Goal: Transaction & Acquisition: Purchase product/service

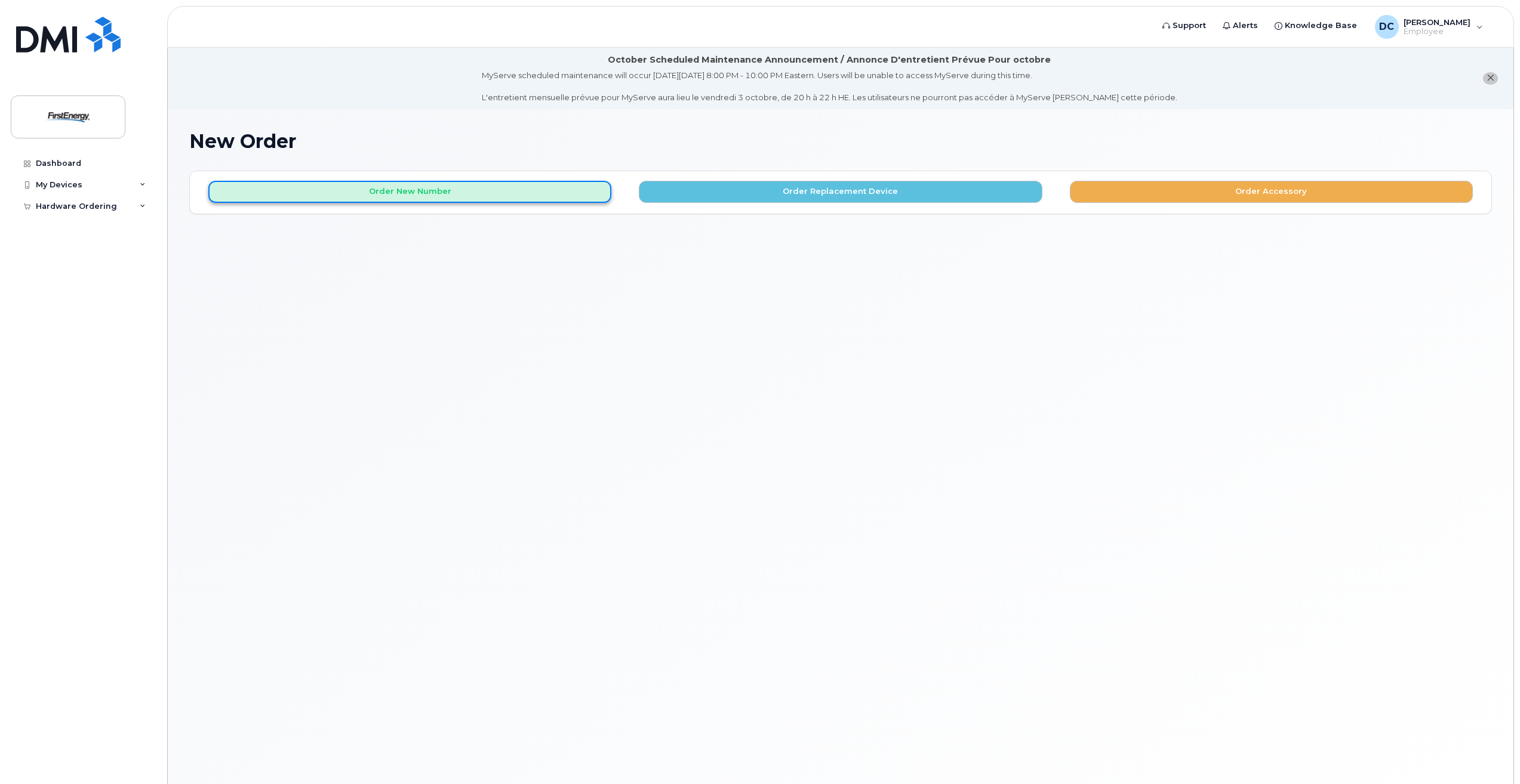
click at [408, 195] on button "Order New Number" at bounding box center [410, 191] width 403 height 22
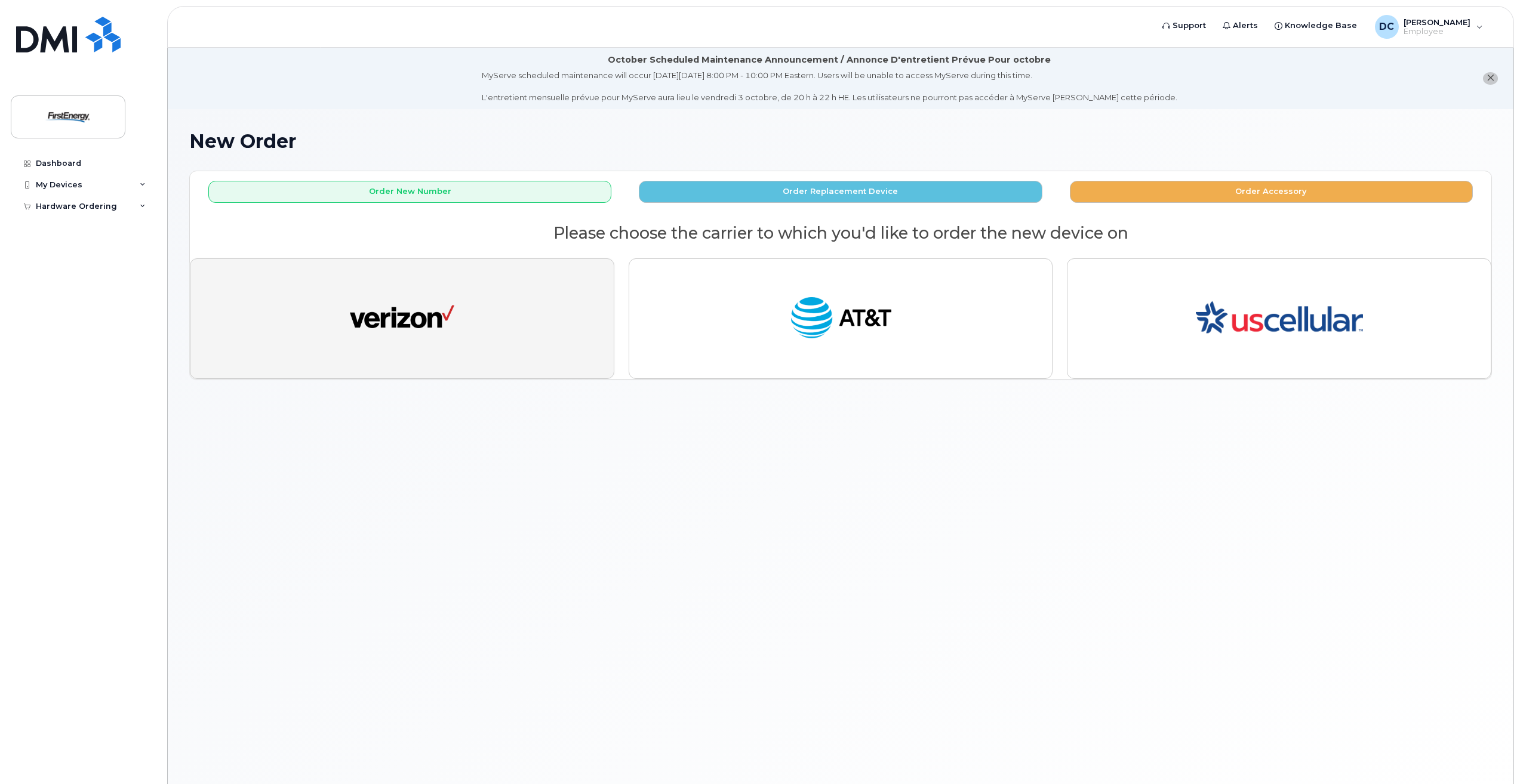
click at [399, 331] on img "button" at bounding box center [402, 318] width 104 height 54
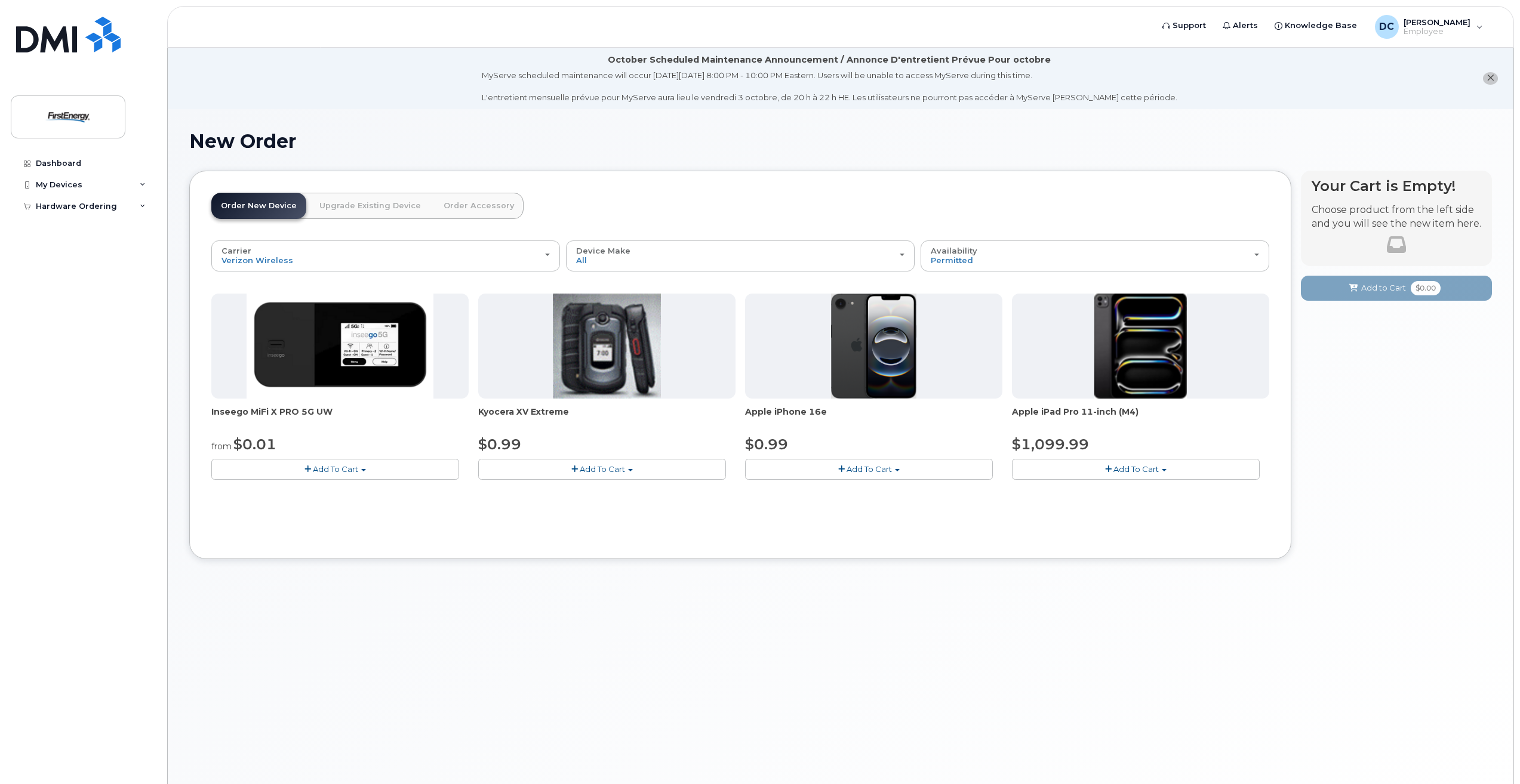
click at [868, 463] on button "Add To Cart" at bounding box center [869, 469] width 248 height 21
click at [796, 491] on link "$0.99 - 2 Year Activation" at bounding box center [808, 491] width 119 height 15
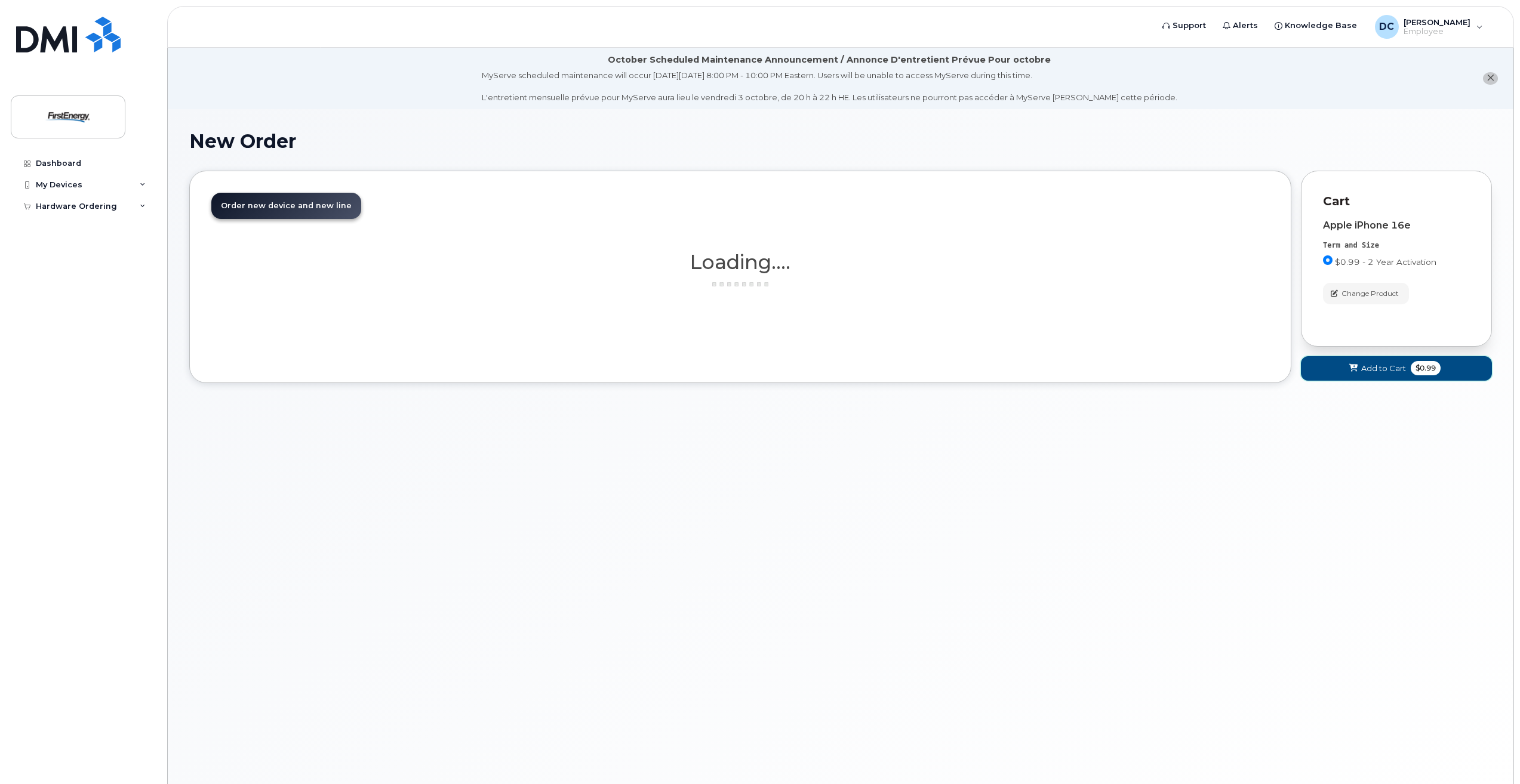
click at [1371, 364] on span "Add to Cart" at bounding box center [1383, 368] width 44 height 11
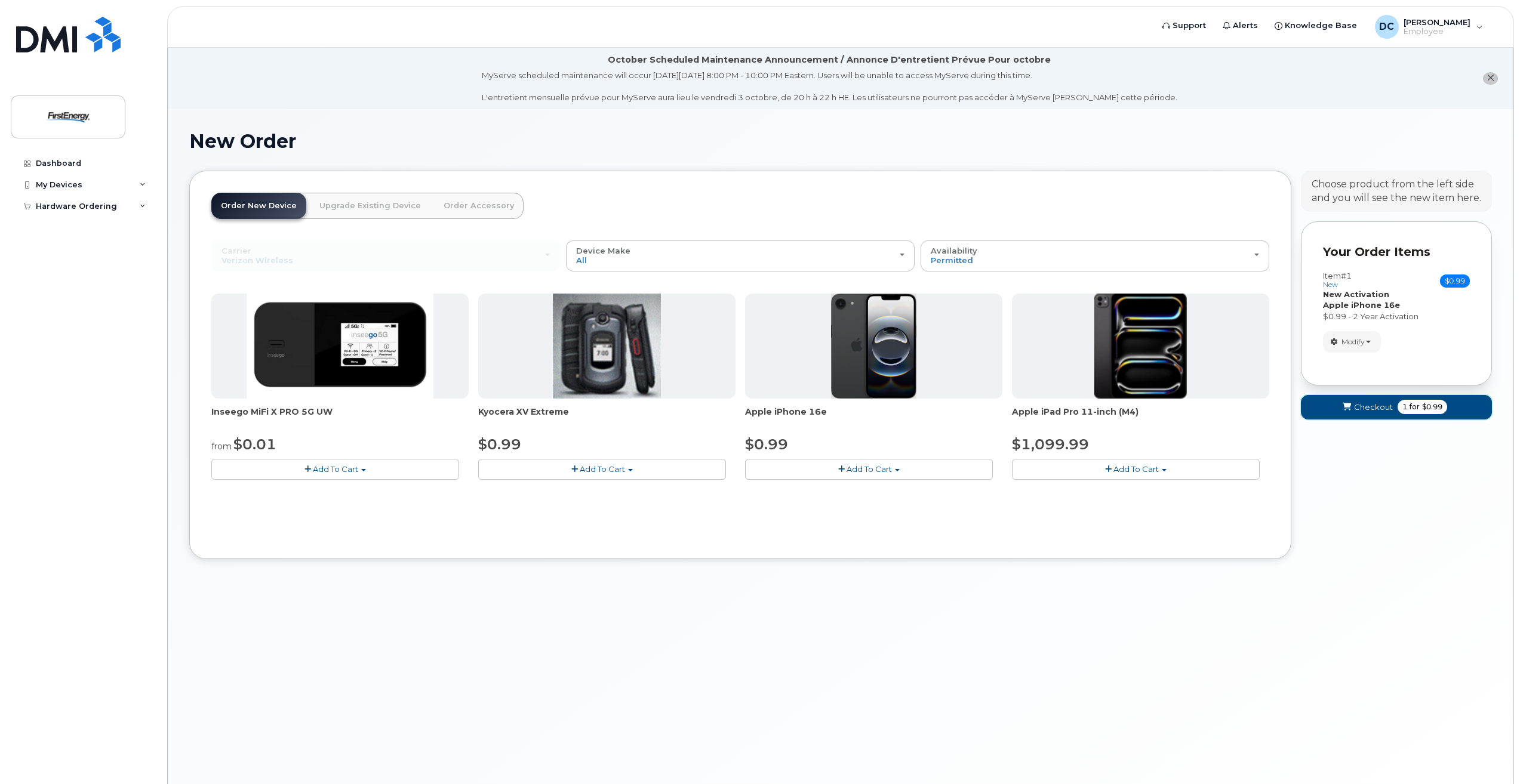
click at [1375, 408] on span "Checkout" at bounding box center [1373, 407] width 39 height 11
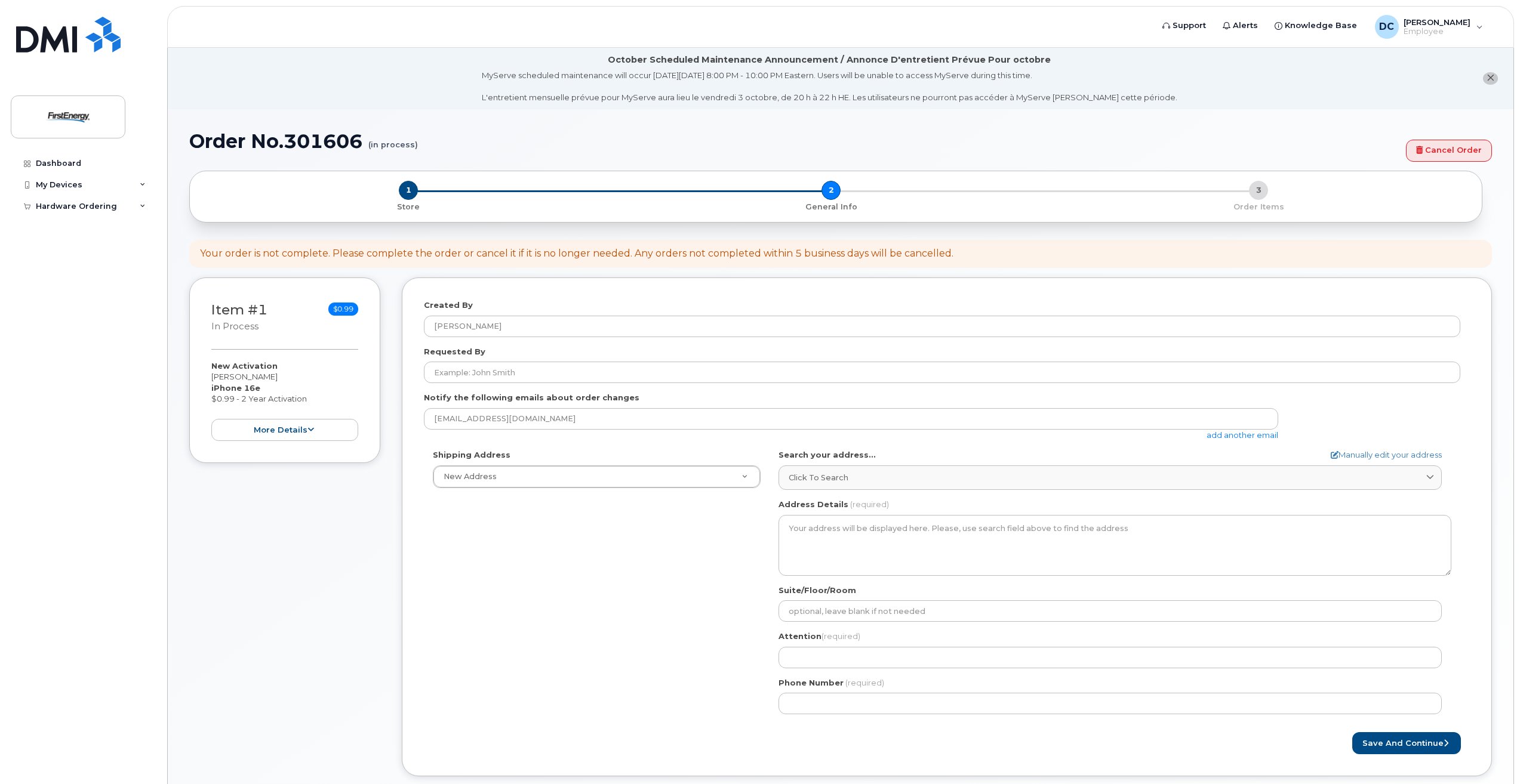
select select
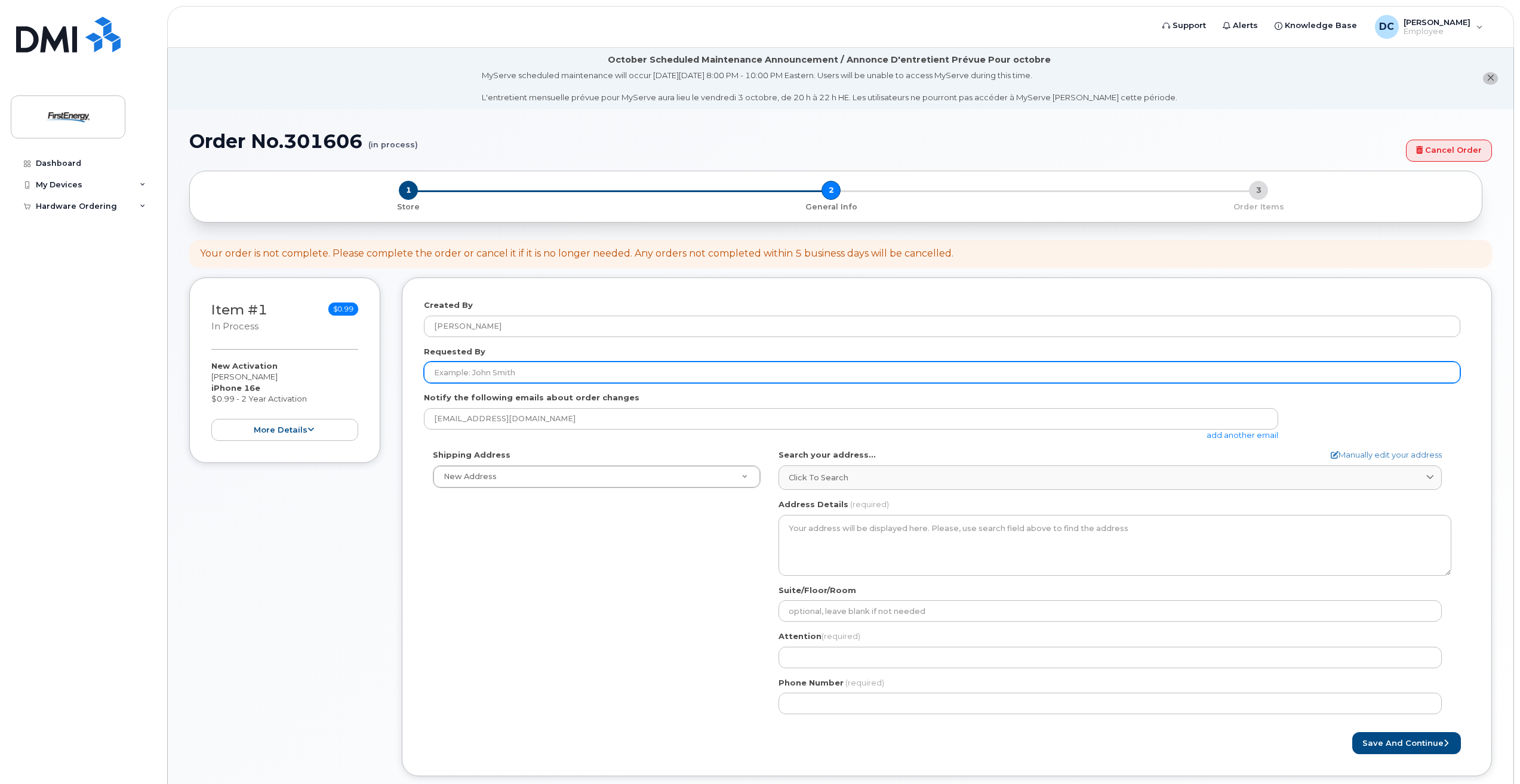
click at [567, 370] on input "Requested By" at bounding box center [942, 372] width 1036 height 21
click at [615, 370] on input "Requested By" at bounding box center [942, 372] width 1036 height 21
paste input "Armstrong, Derek"
drag, startPoint x: 474, startPoint y: 372, endPoint x: 355, endPoint y: 361, distance: 119.5
click at [355, 361] on div "Item #1 in process $0.99 New Activation Christina D Dobson iPhone 16e $0.99 - 2…" at bounding box center [840, 536] width 1303 height 517
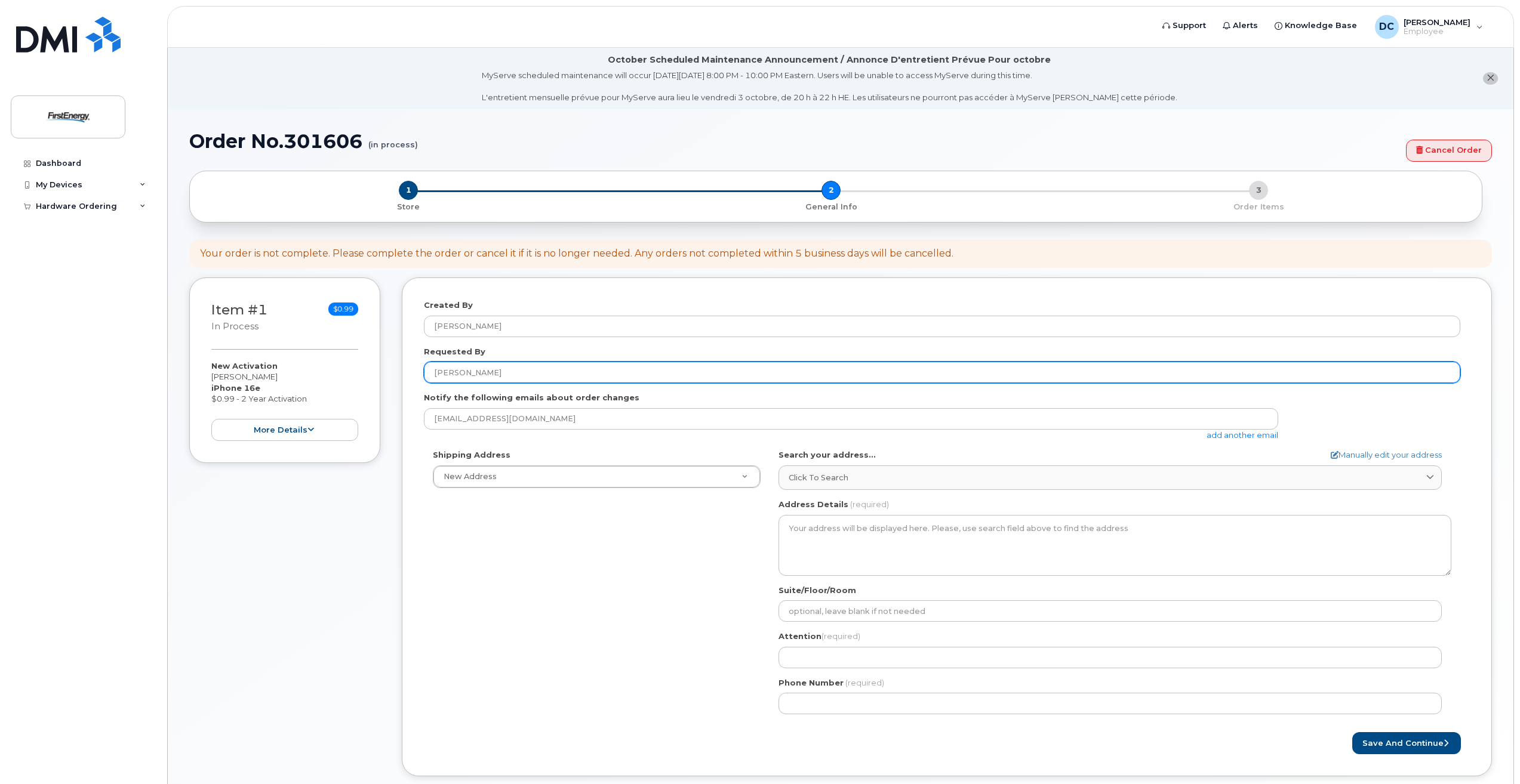
paste input "Armstrong"
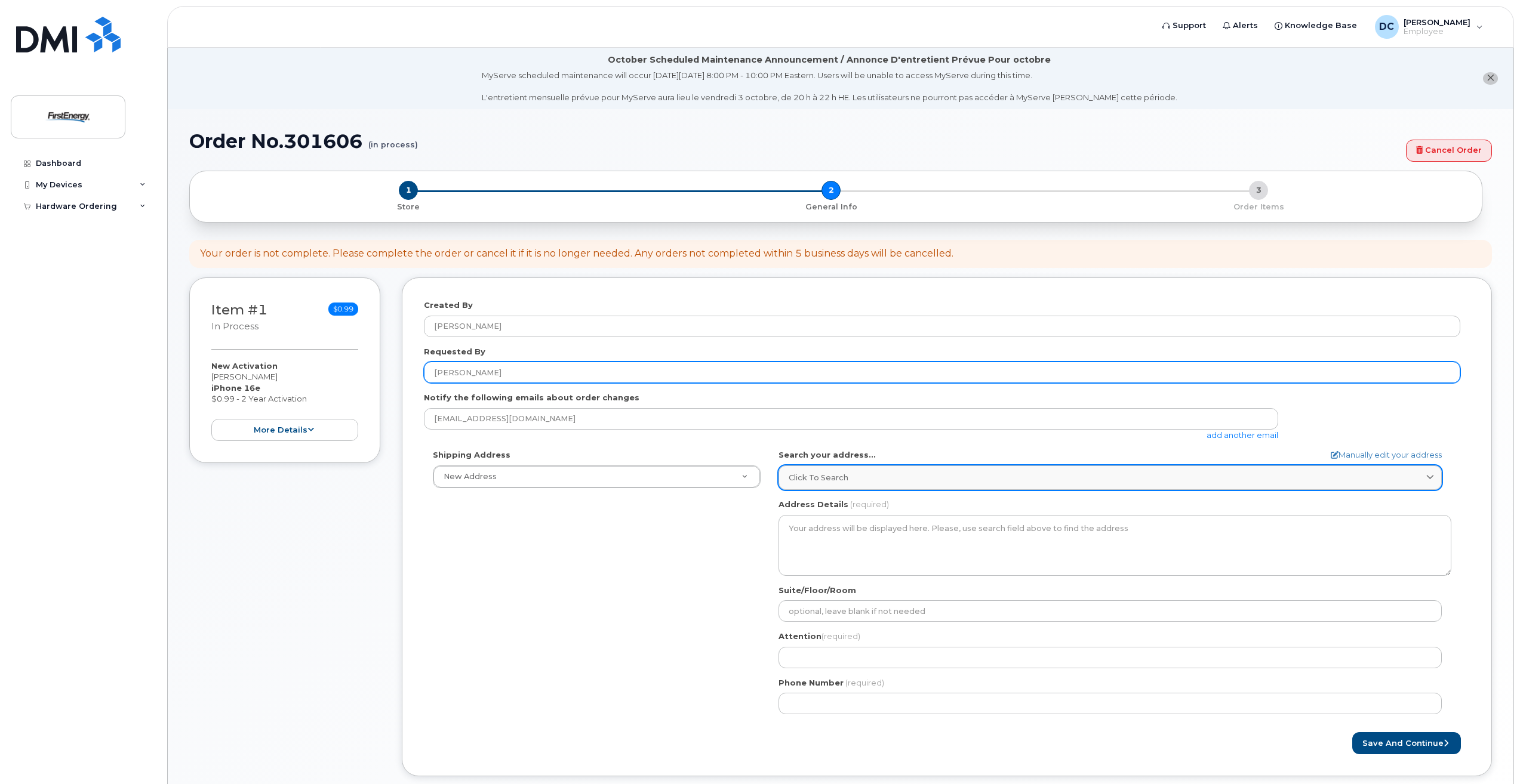
type input "Derek Armstrong"
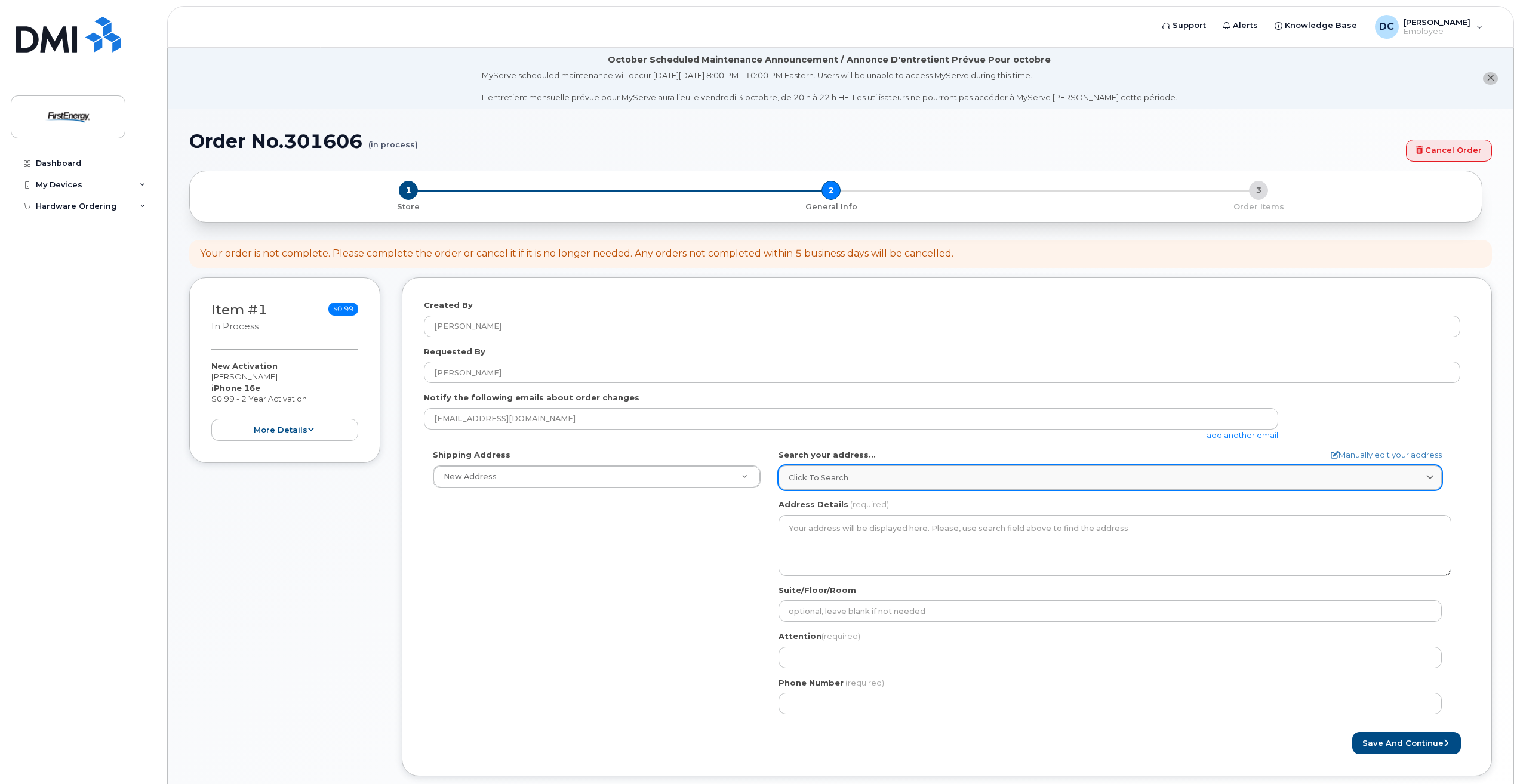
click at [850, 477] on div "Click to search" at bounding box center [1110, 478] width 643 height 11
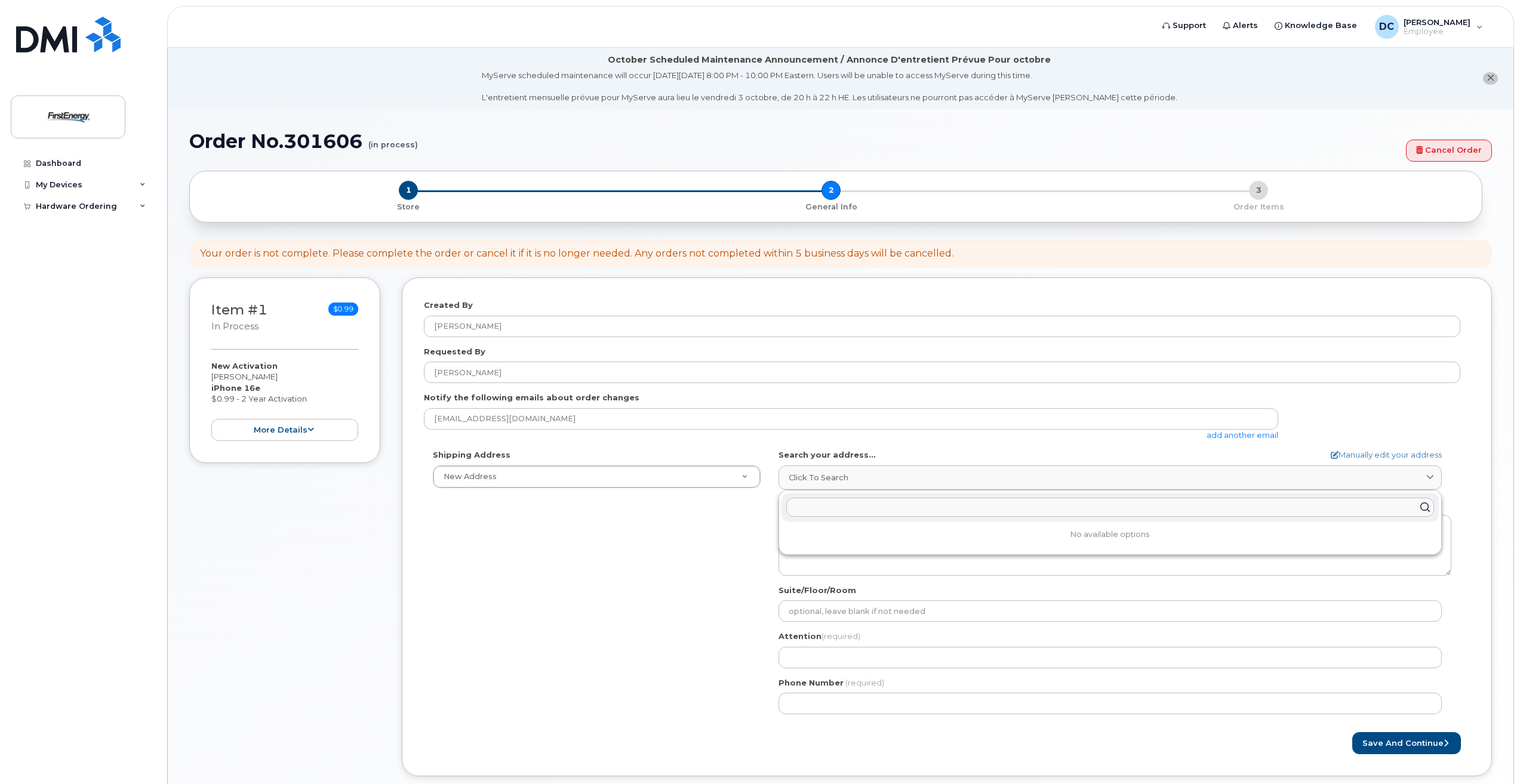
click at [802, 513] on input "text" at bounding box center [1110, 507] width 648 height 19
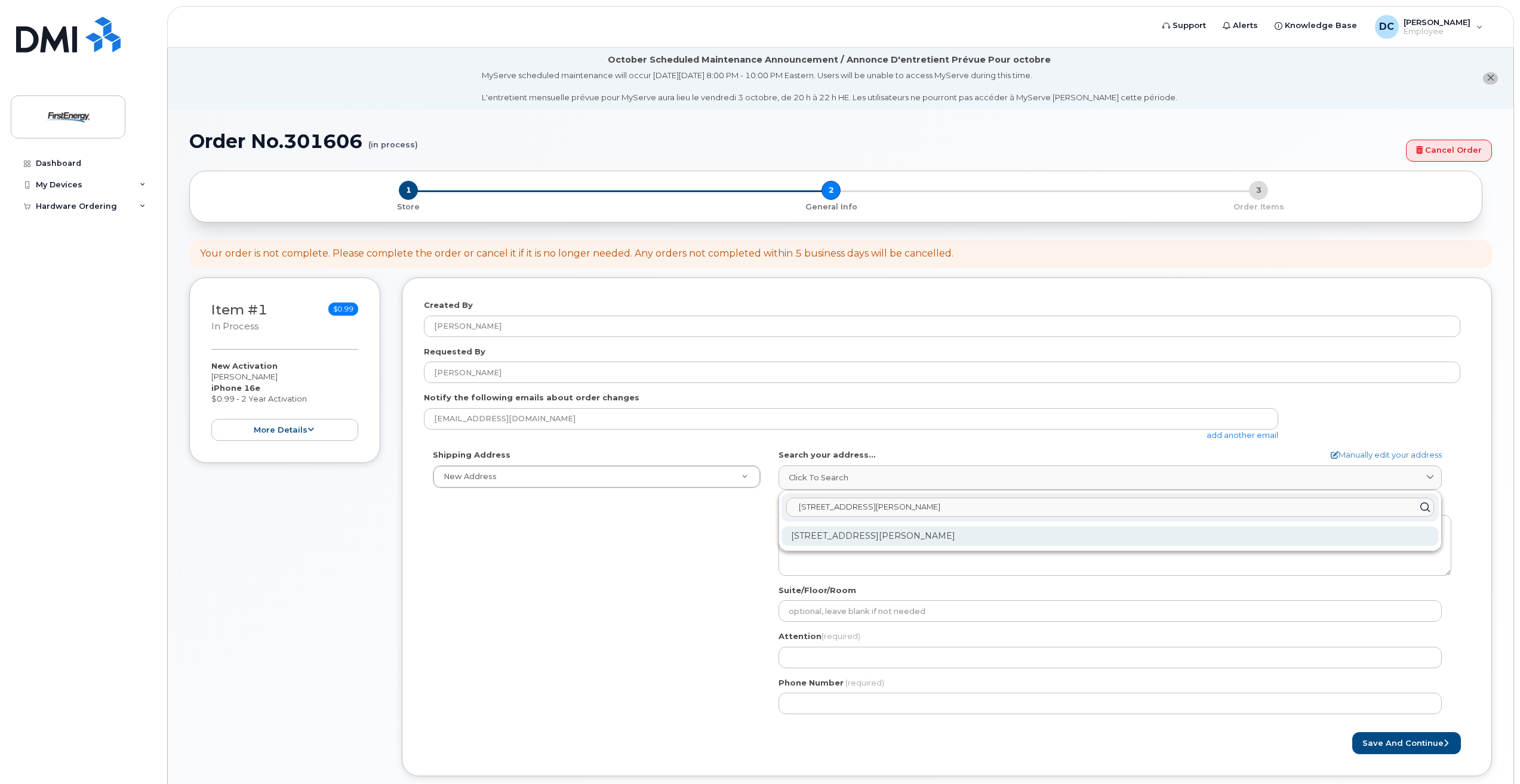
type input "94 e moser road thurmont"
click at [961, 533] on div "94 E Moser Rd Thurmont MD 21788-1807" at bounding box center [1110, 537] width 657 height 20
select select
type textarea "94 E Moser Rd THURMONT MD 21788-1807 UNITED STATES"
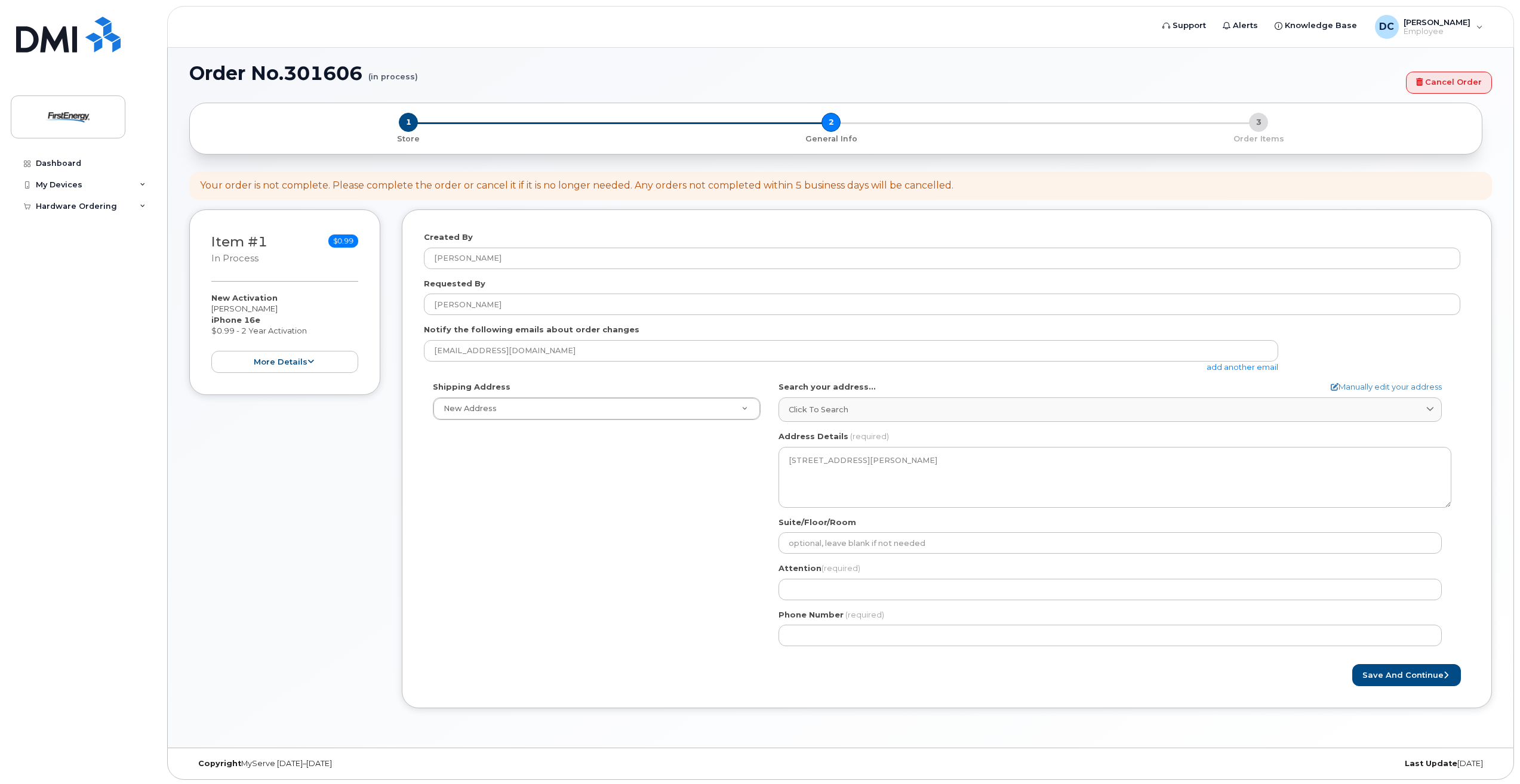
scroll to position [70, 0]
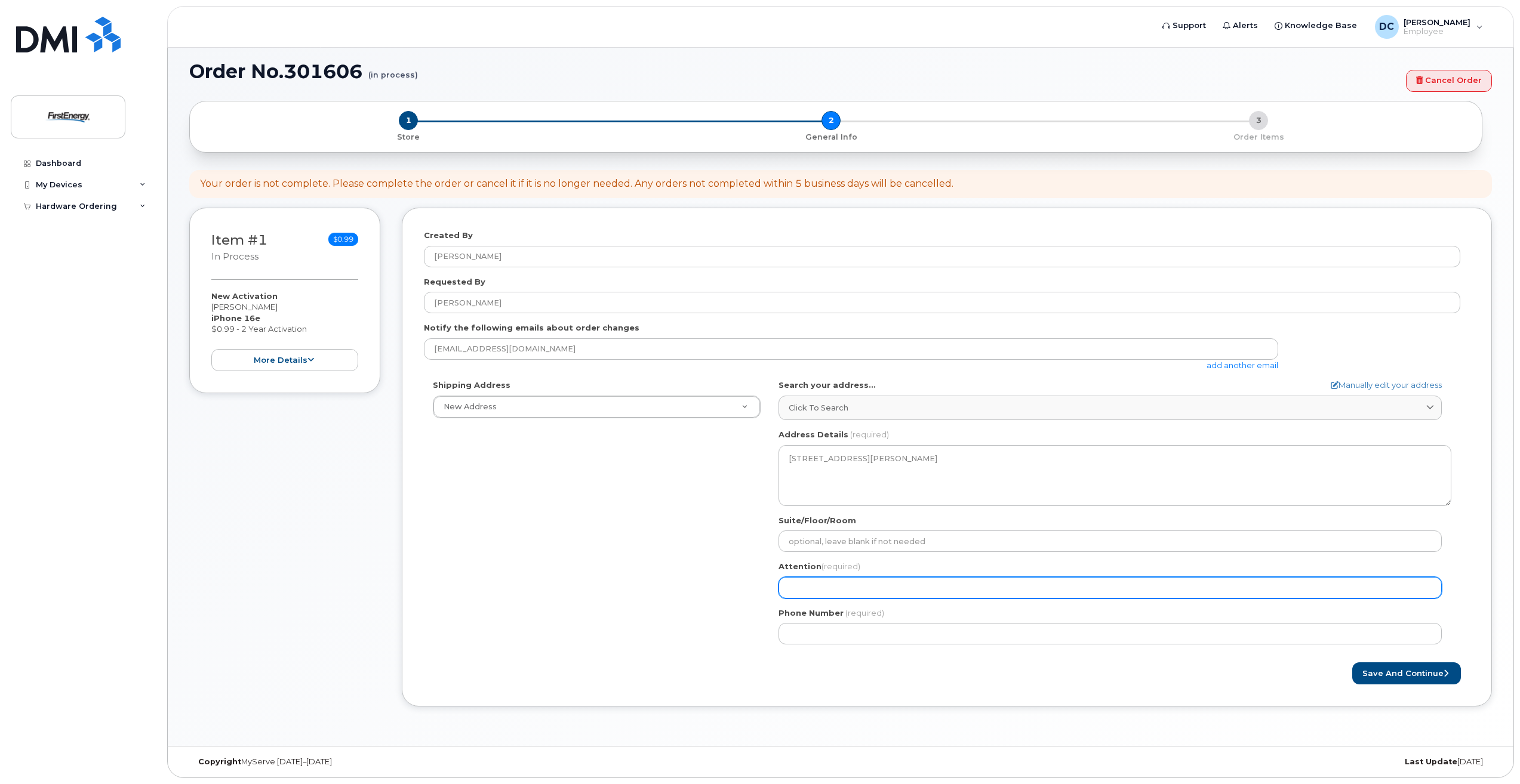
click at [805, 586] on input "Attention (required)" at bounding box center [1110, 588] width 663 height 21
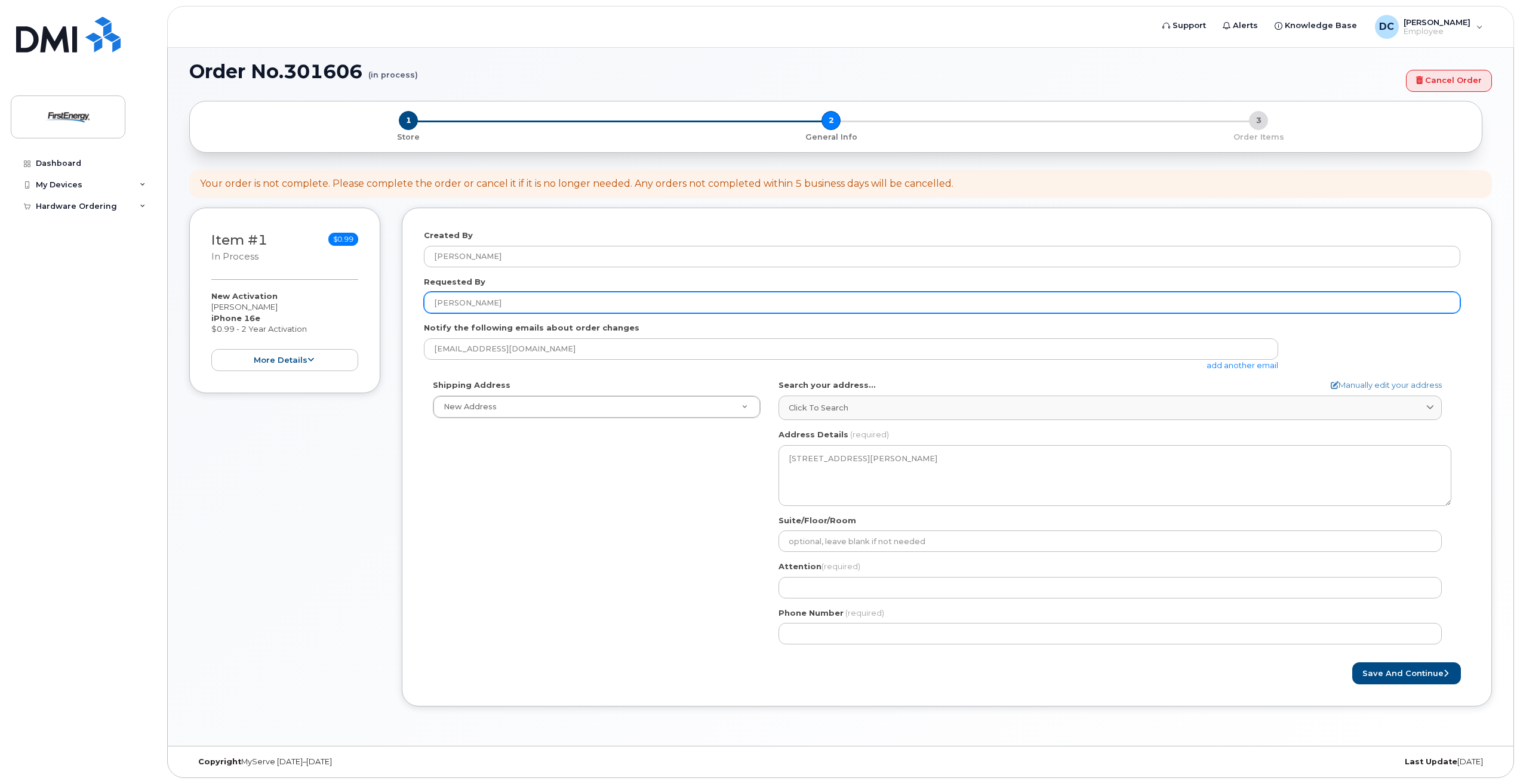
drag, startPoint x: 506, startPoint y: 302, endPoint x: 354, endPoint y: 310, distance: 152.2
click at [354, 310] on div "Item #1 in process $0.99 New Activation Christina D Dobson iPhone 16e $0.99 - 2…" at bounding box center [840, 466] width 1303 height 517
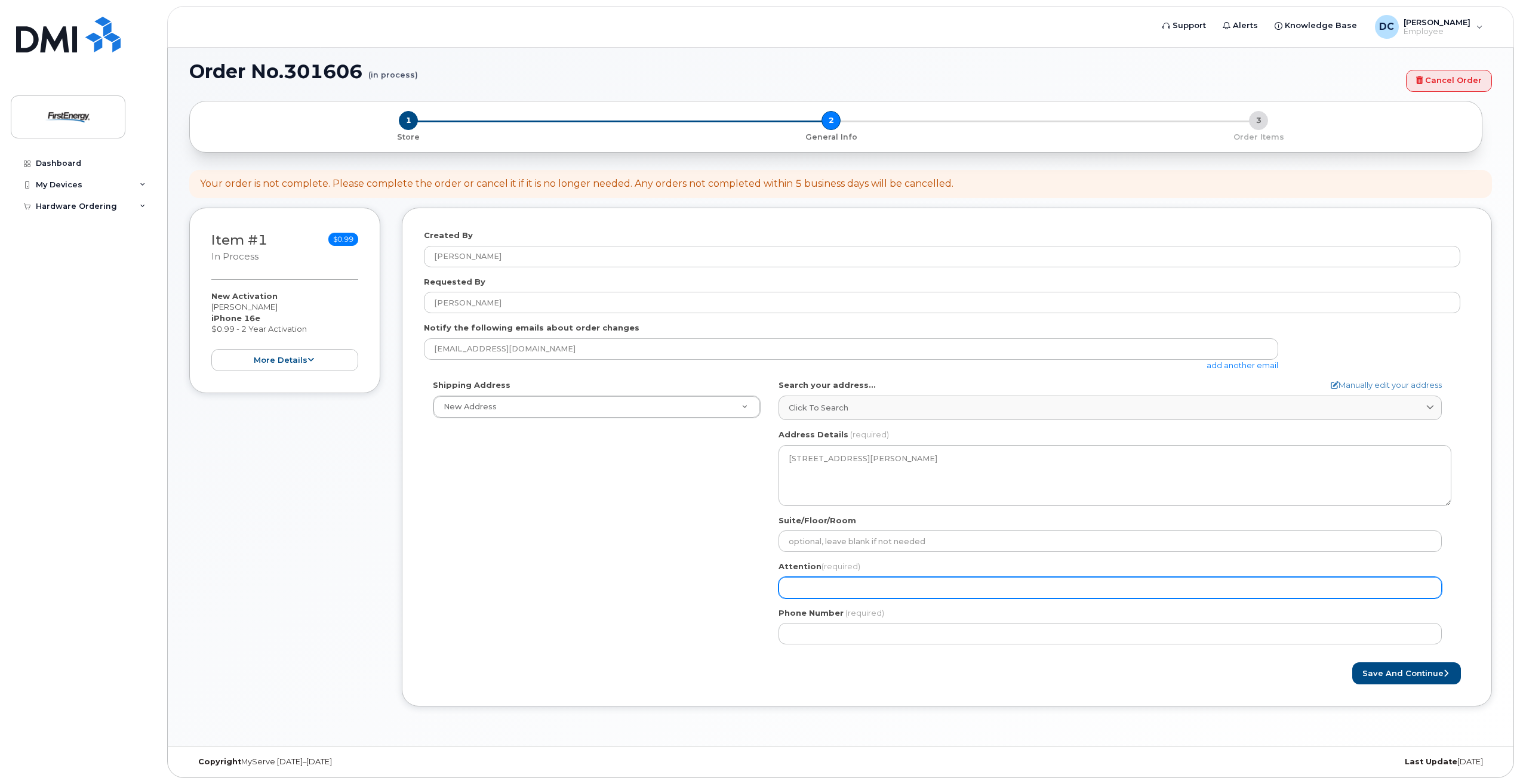
click at [850, 584] on input "Attention (required)" at bounding box center [1110, 588] width 663 height 21
paste input "Derek Armstrong"
select select
type input "Derek Armstrong"
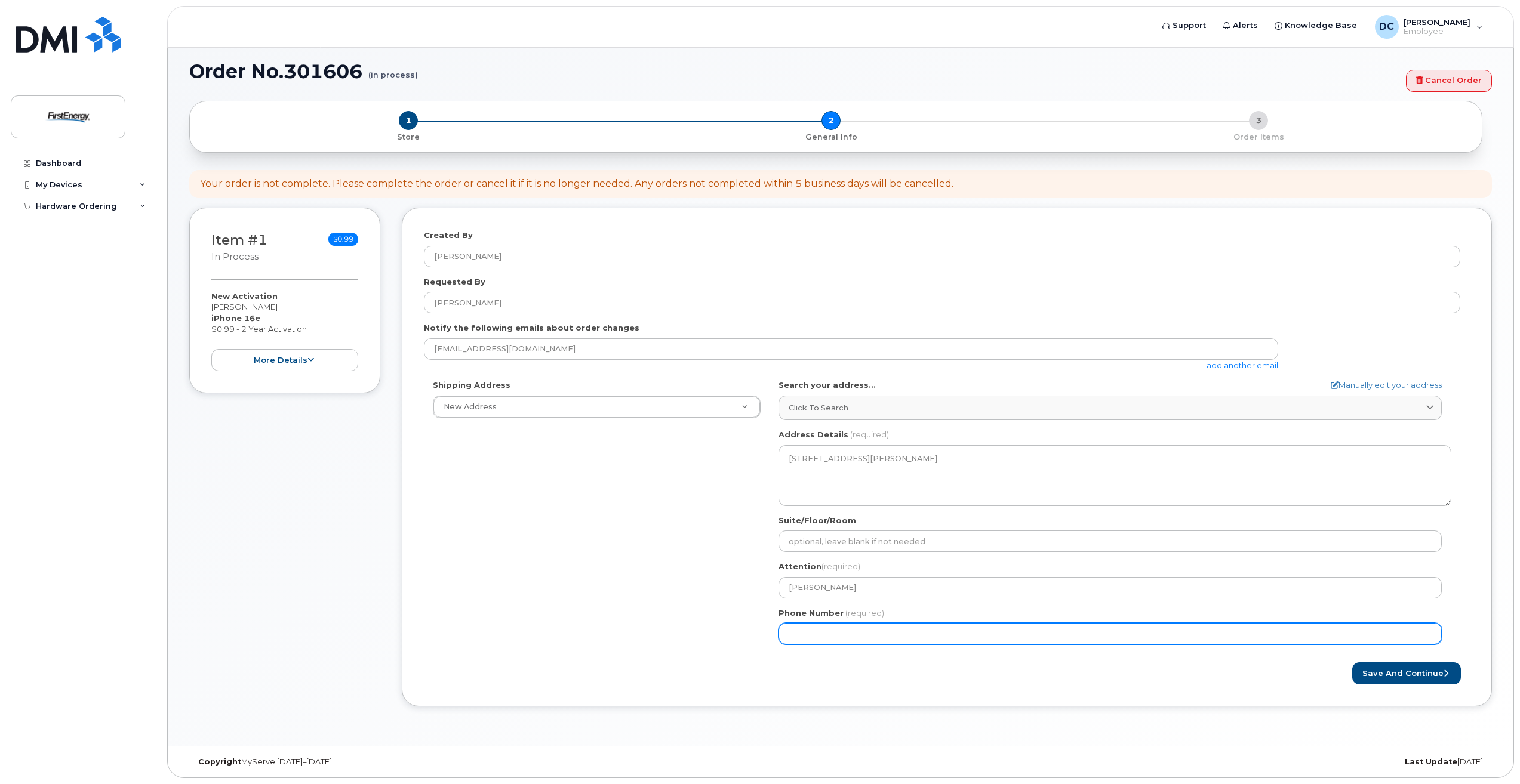
drag, startPoint x: 833, startPoint y: 635, endPoint x: 859, endPoint y: 635, distance: 26.0
click at [834, 635] on input "Phone Number" at bounding box center [1110, 634] width 663 height 21
type input "301582524"
select select
type input "3015825249"
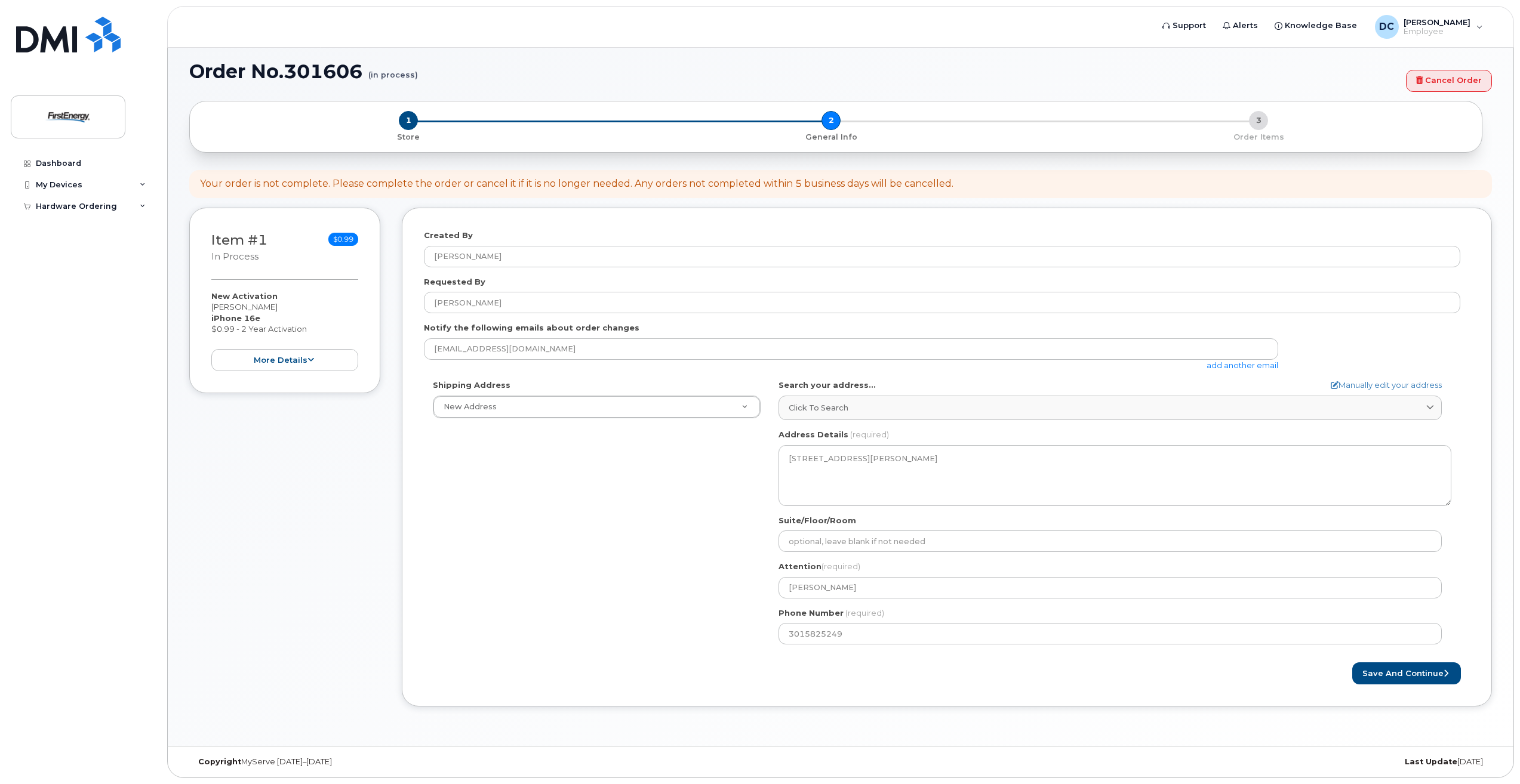
click at [487, 501] on div "Shipping Address New Address New Address 94 E Moser Rd 2901 Back Acre Cir MD Th…" at bounding box center [942, 517] width 1036 height 274
click at [1429, 676] on button "Save and Continue" at bounding box center [1407, 673] width 109 height 22
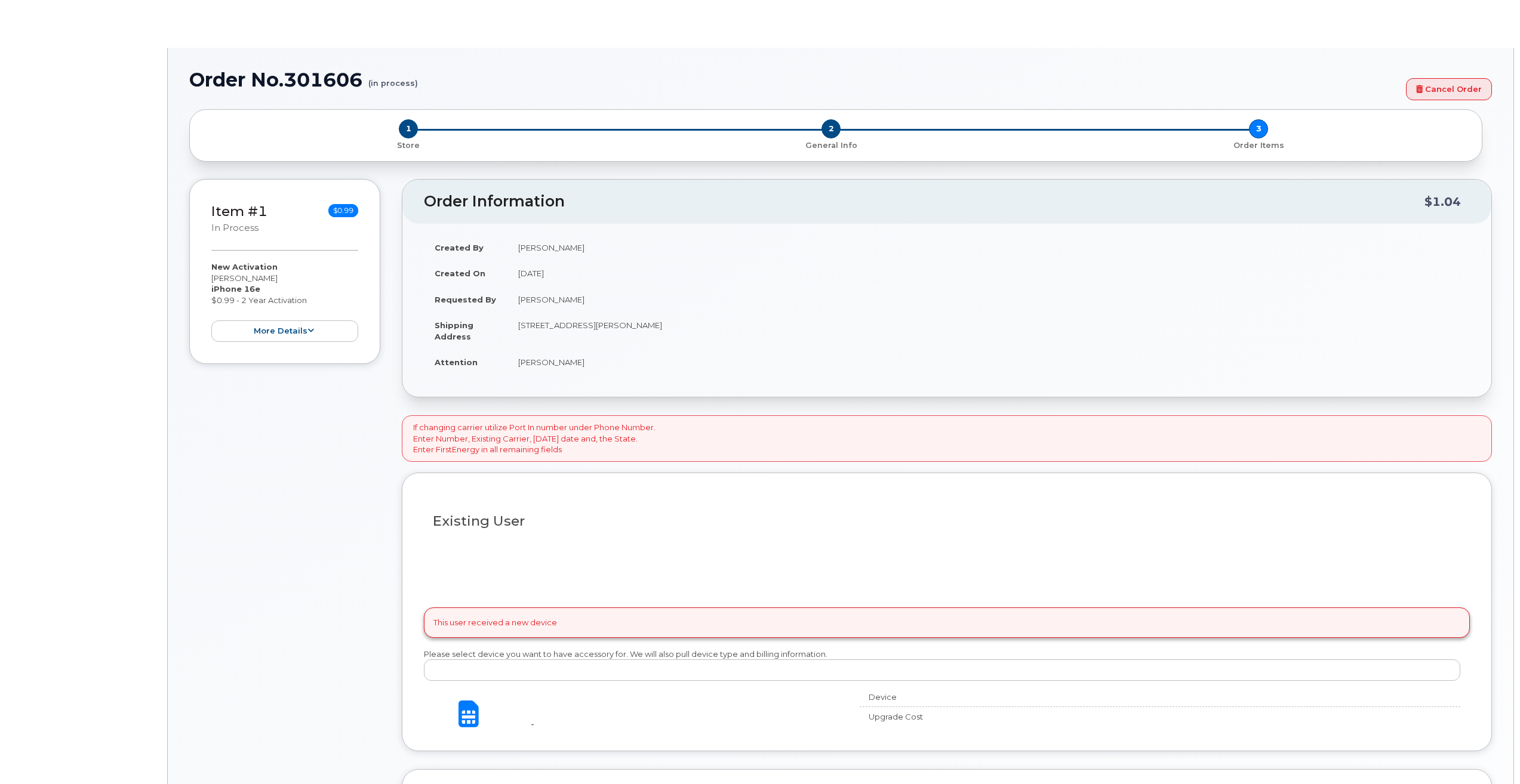
type input "2068999"
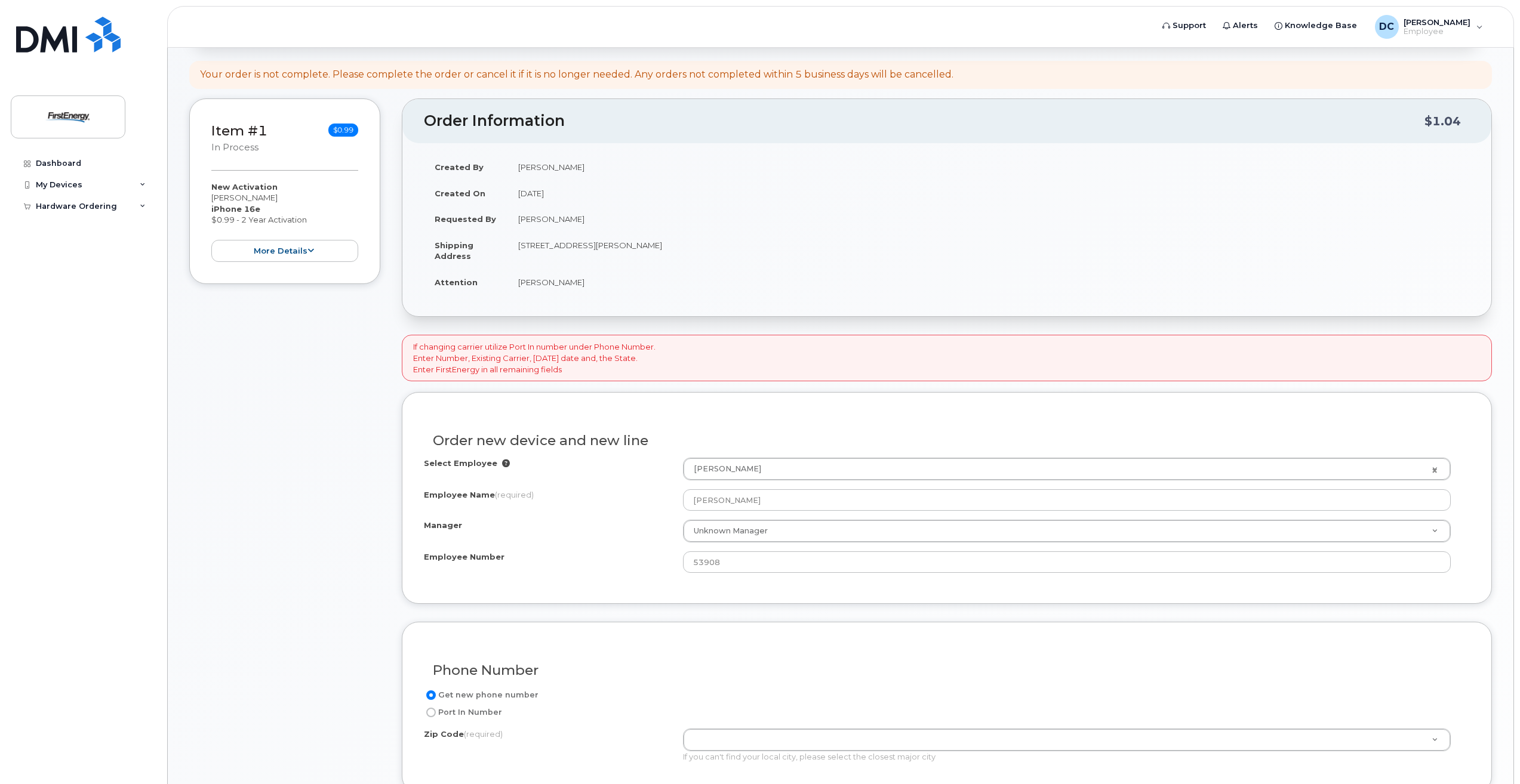
scroll to position [240, 0]
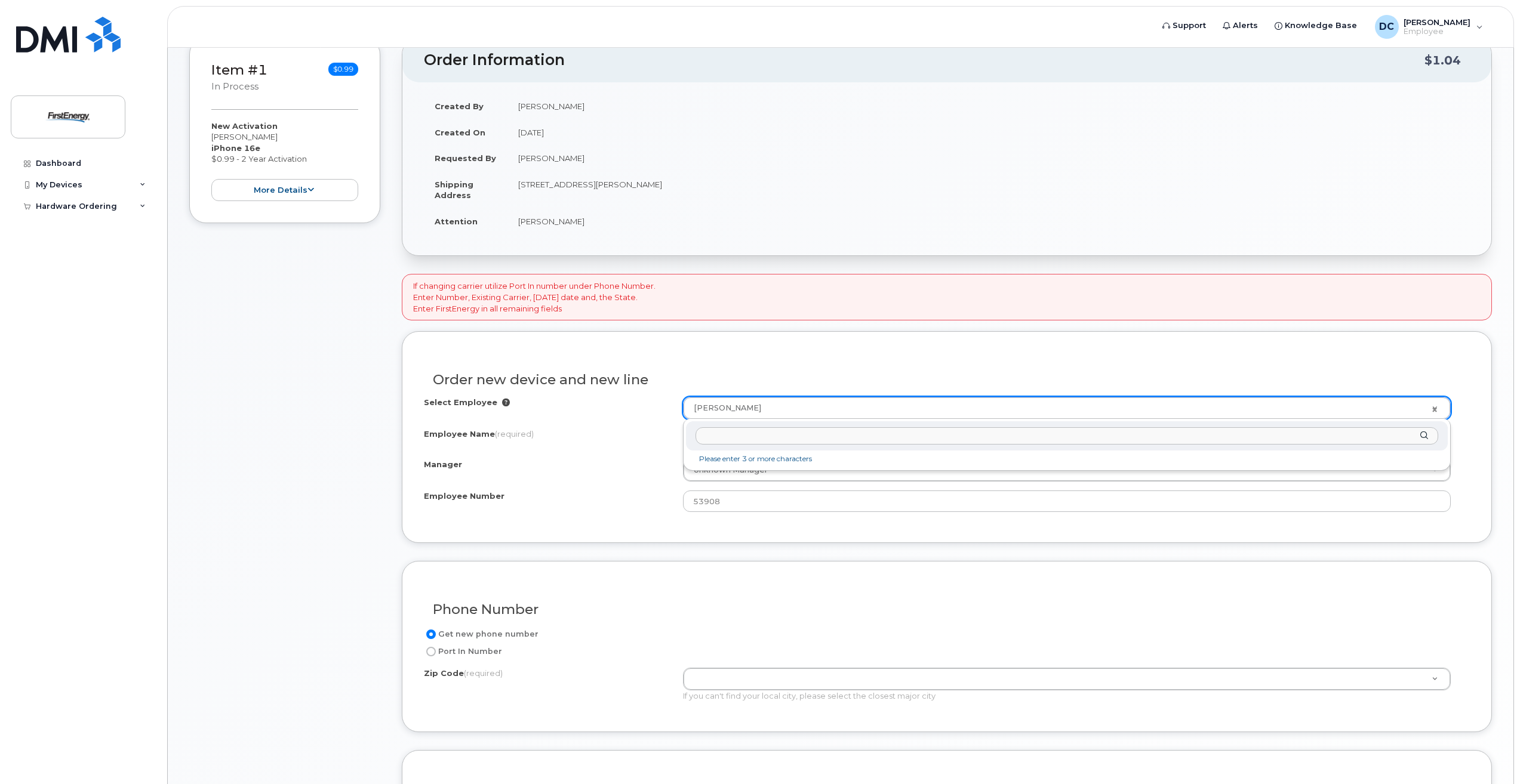
drag, startPoint x: 786, startPoint y: 410, endPoint x: 698, endPoint y: 409, distance: 88.0
click at [704, 438] on input "1005358" at bounding box center [1067, 436] width 743 height 18
type input "10005358"
drag, startPoint x: 752, startPoint y: 436, endPoint x: 629, endPoint y: 419, distance: 124.2
click at [629, 419] on body "Support Alerts Knowledge Base DC Dobson, Christina D Employee English Français …" at bounding box center [760, 436] width 1520 height 1351
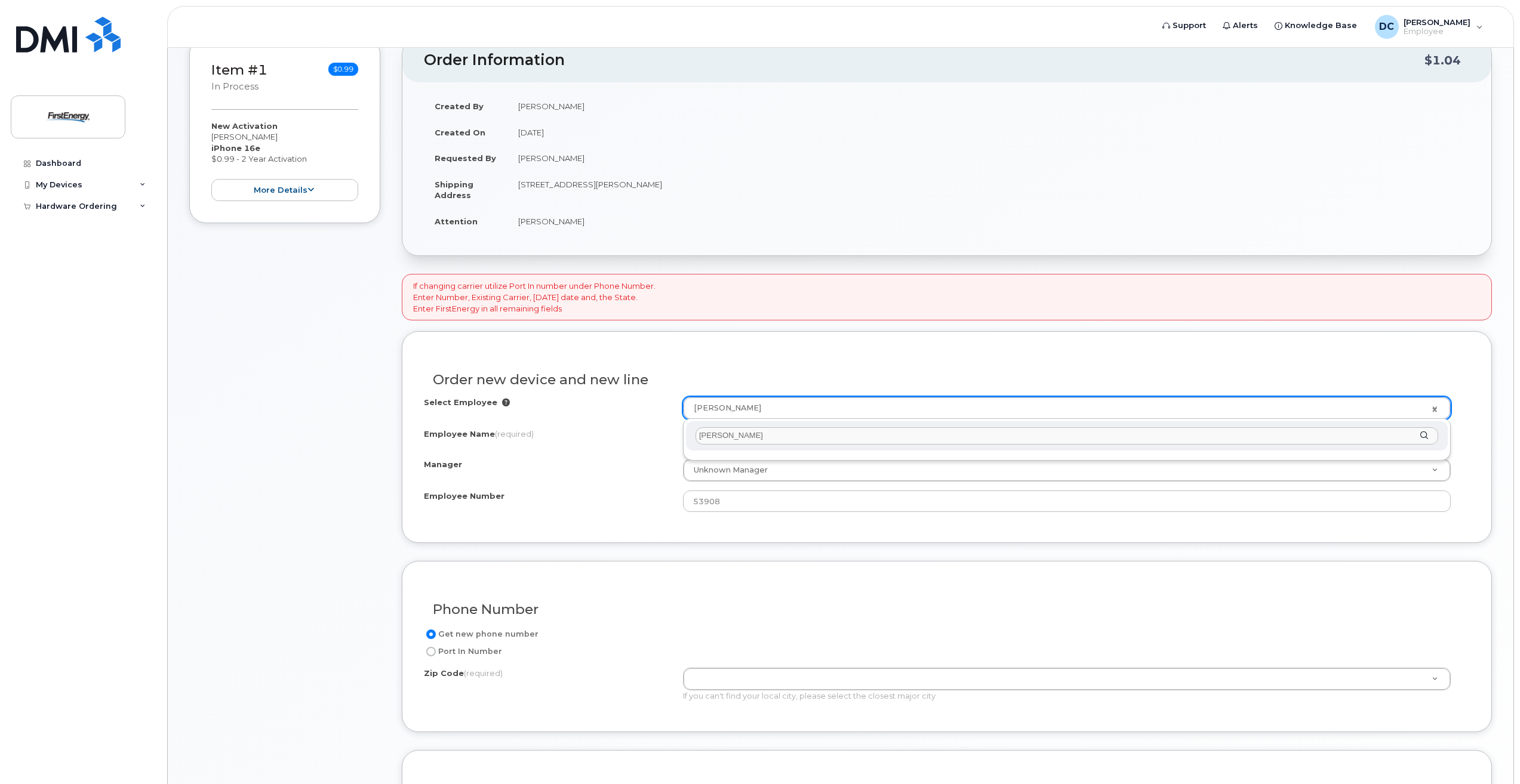
drag, startPoint x: 773, startPoint y: 435, endPoint x: 593, endPoint y: 437, distance: 180.0
click at [593, 437] on body "Support Alerts Knowledge Base DC Dobson, Christina D Employee English Français …" at bounding box center [760, 436] width 1520 height 1351
paste input "1008358@fenetwork.com"
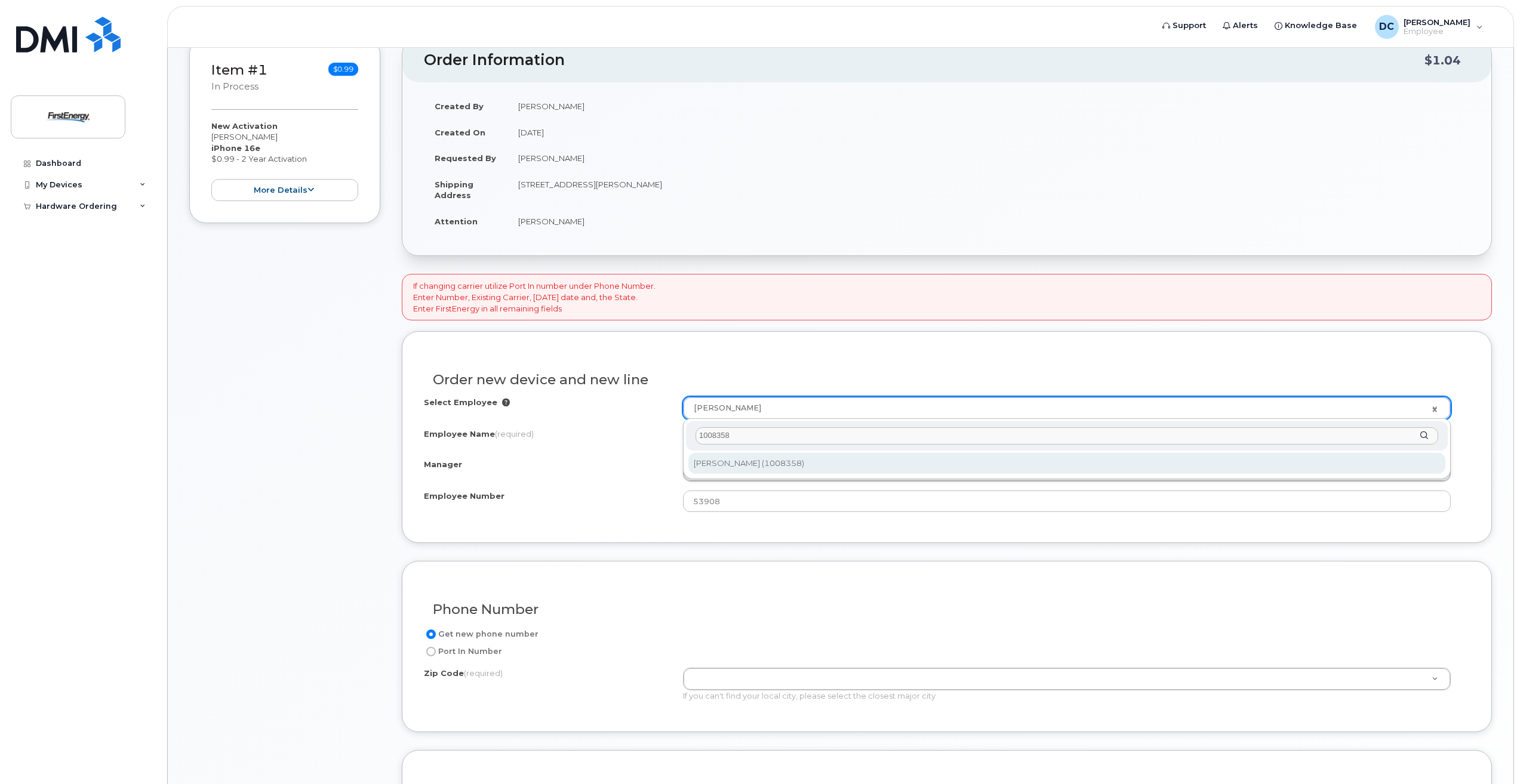
type input "1008358"
type input "2077489"
type input "[PERSON_NAME]"
type input "1008358"
type input "327 Tunnelton Street"
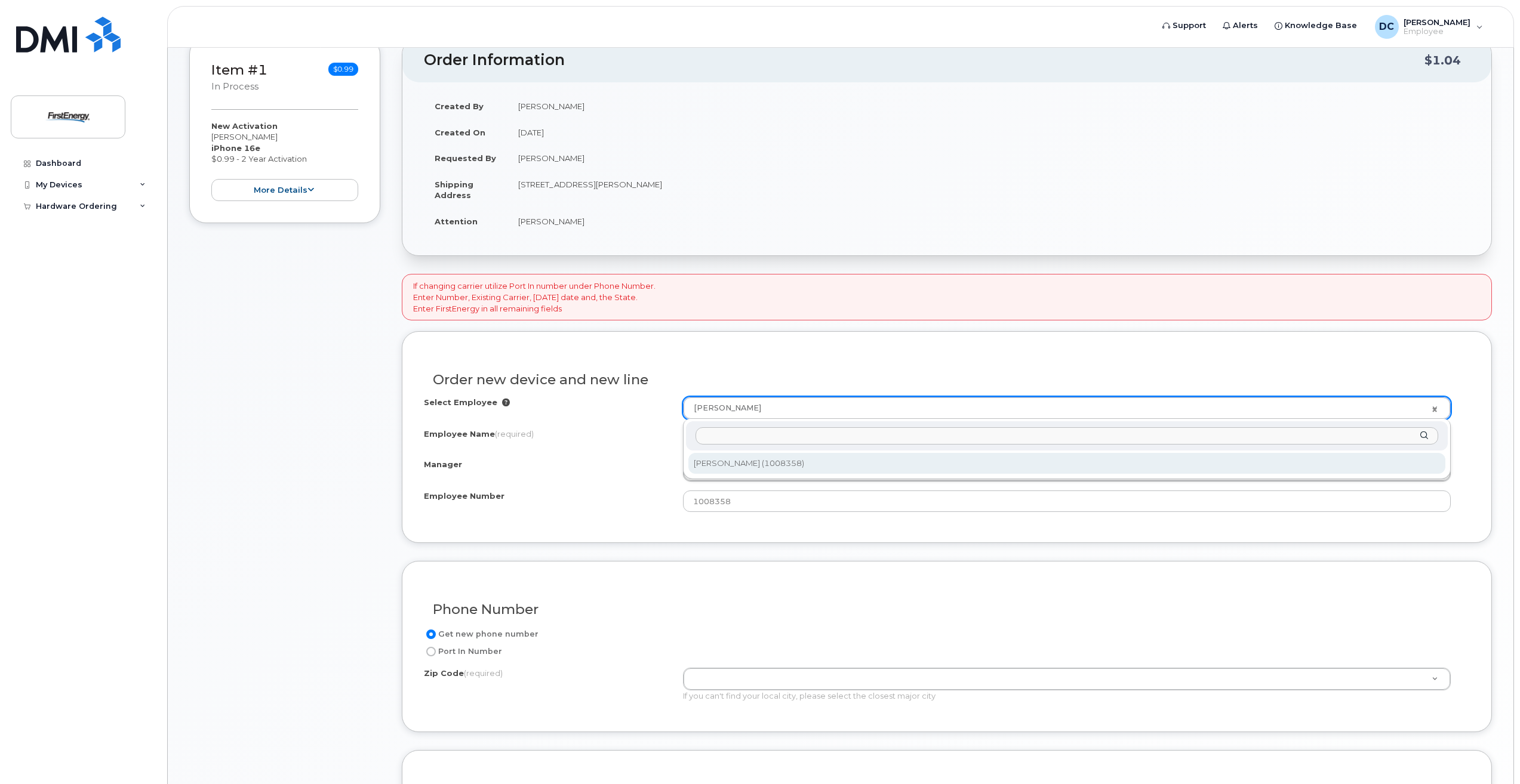
select select "2074107"
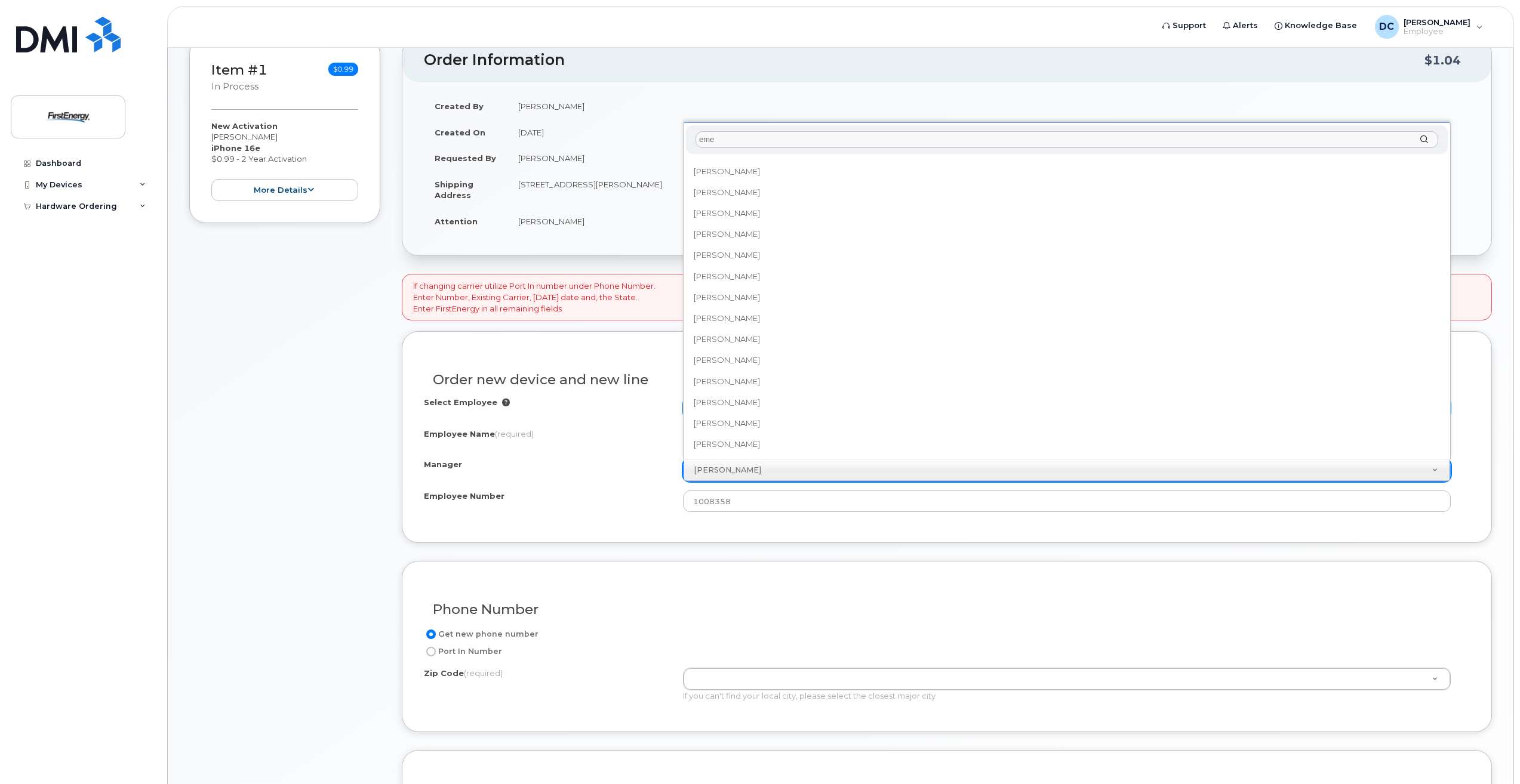
scroll to position [0, 0]
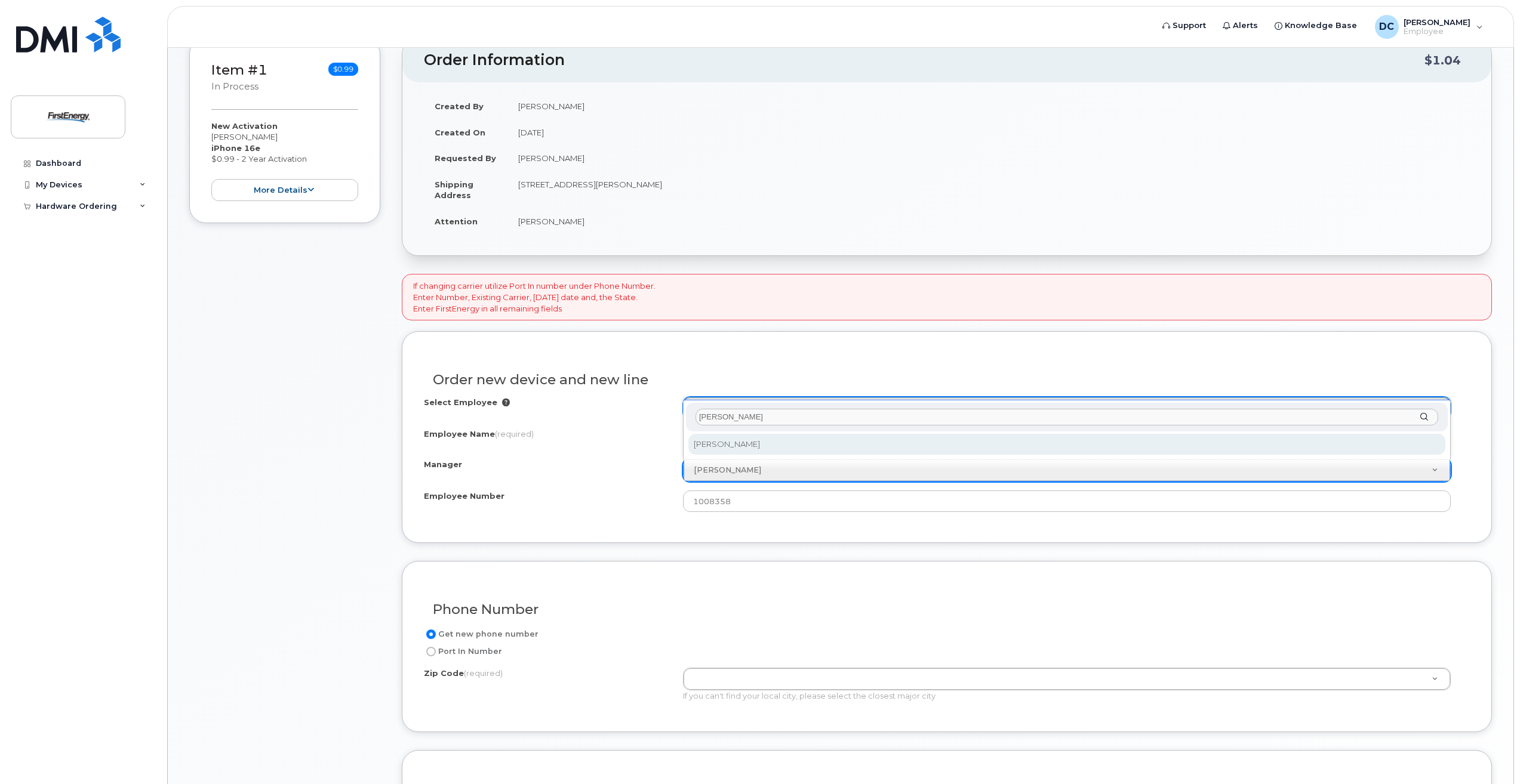
type input "emert"
select select "2081045"
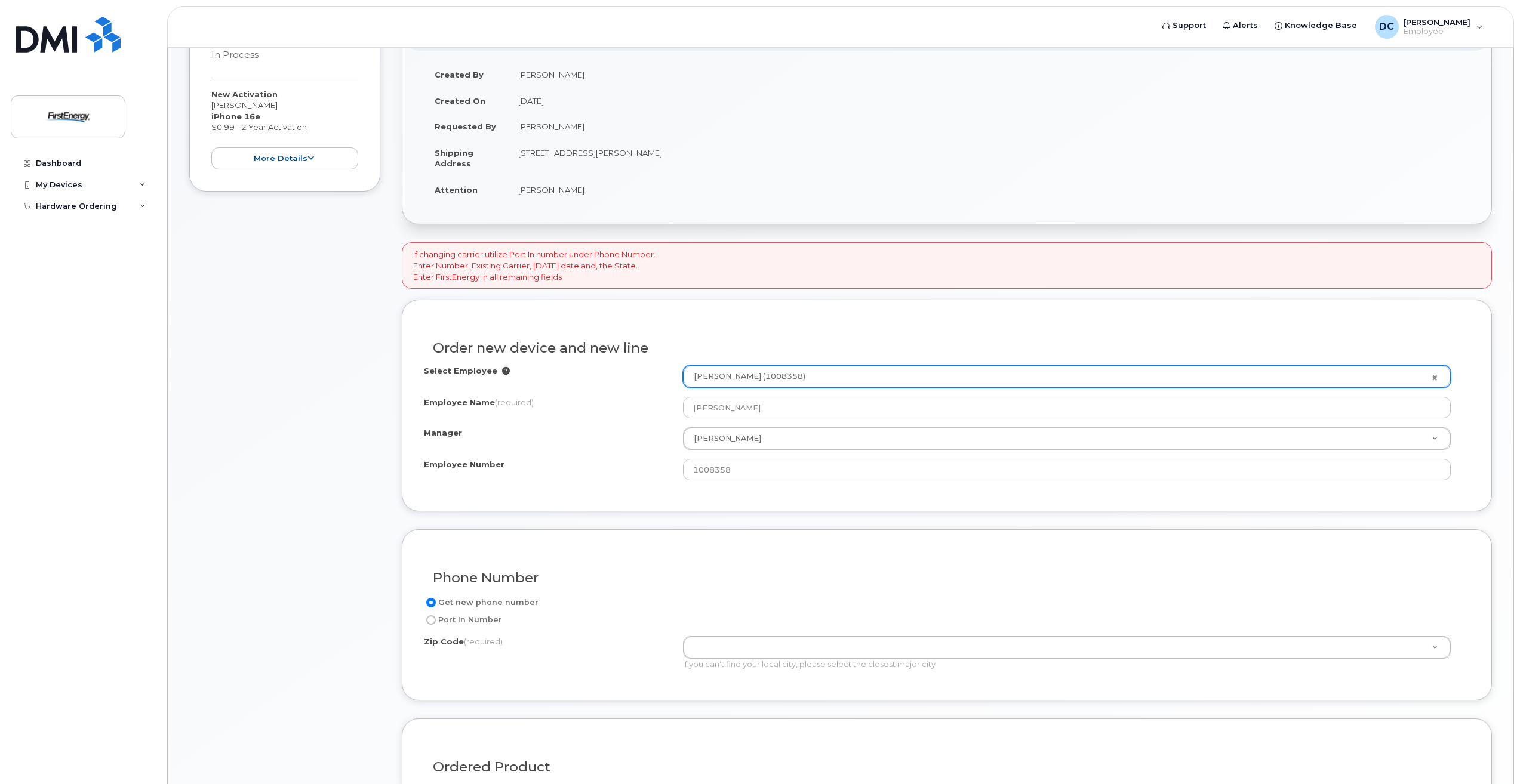
scroll to position [359, 0]
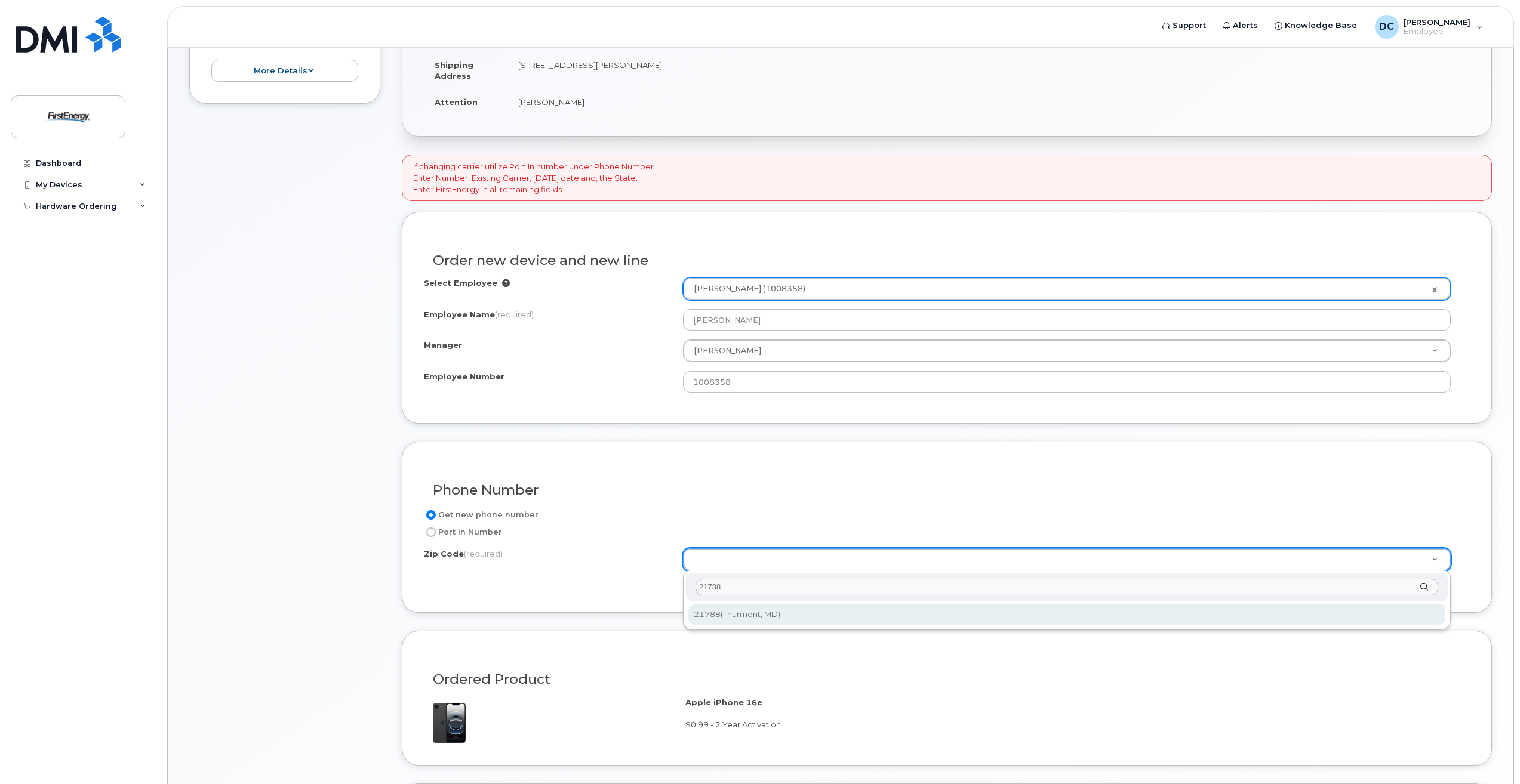
type input "21788"
type input "21788 (Thurmont, MD)"
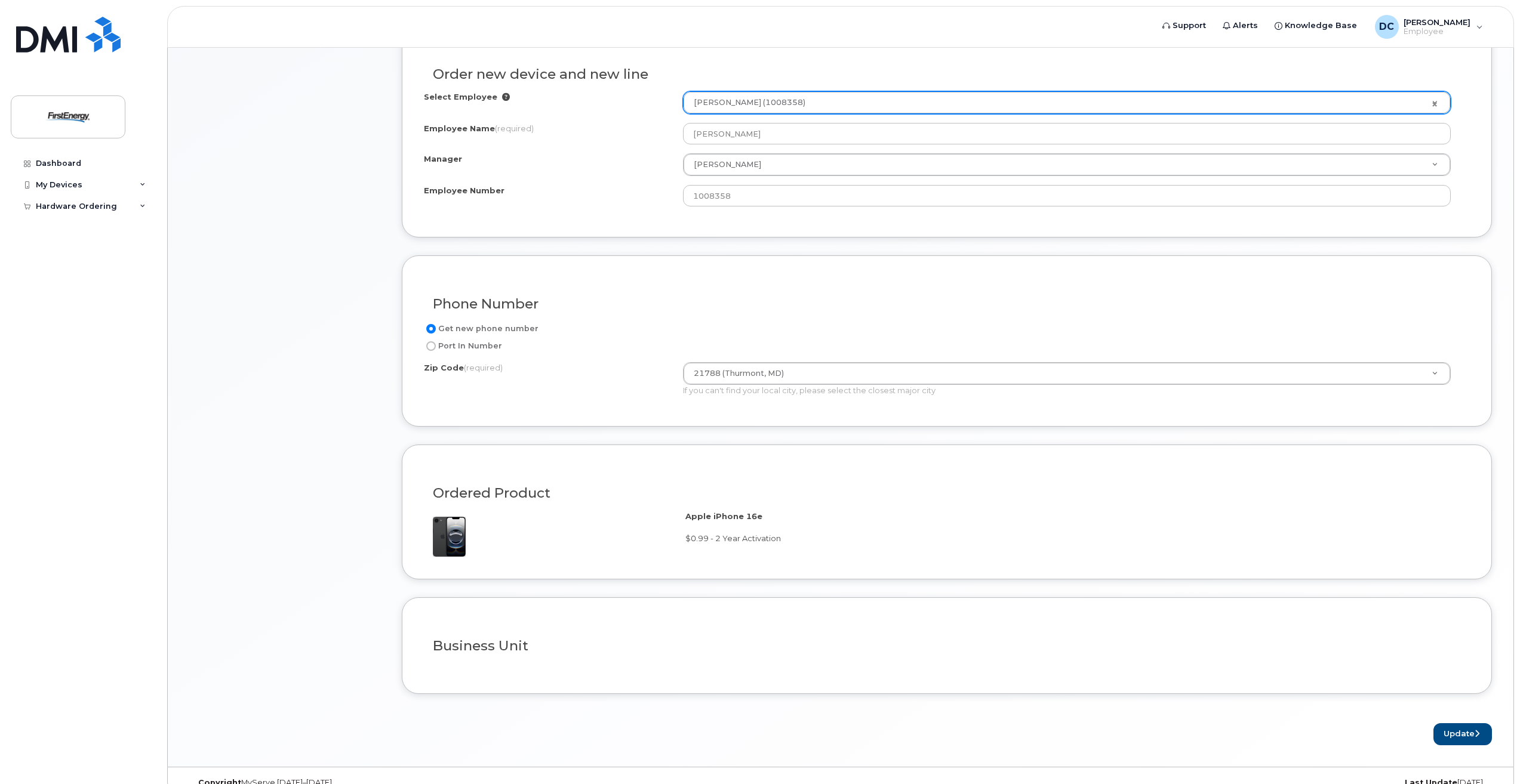
scroll to position [567, 0]
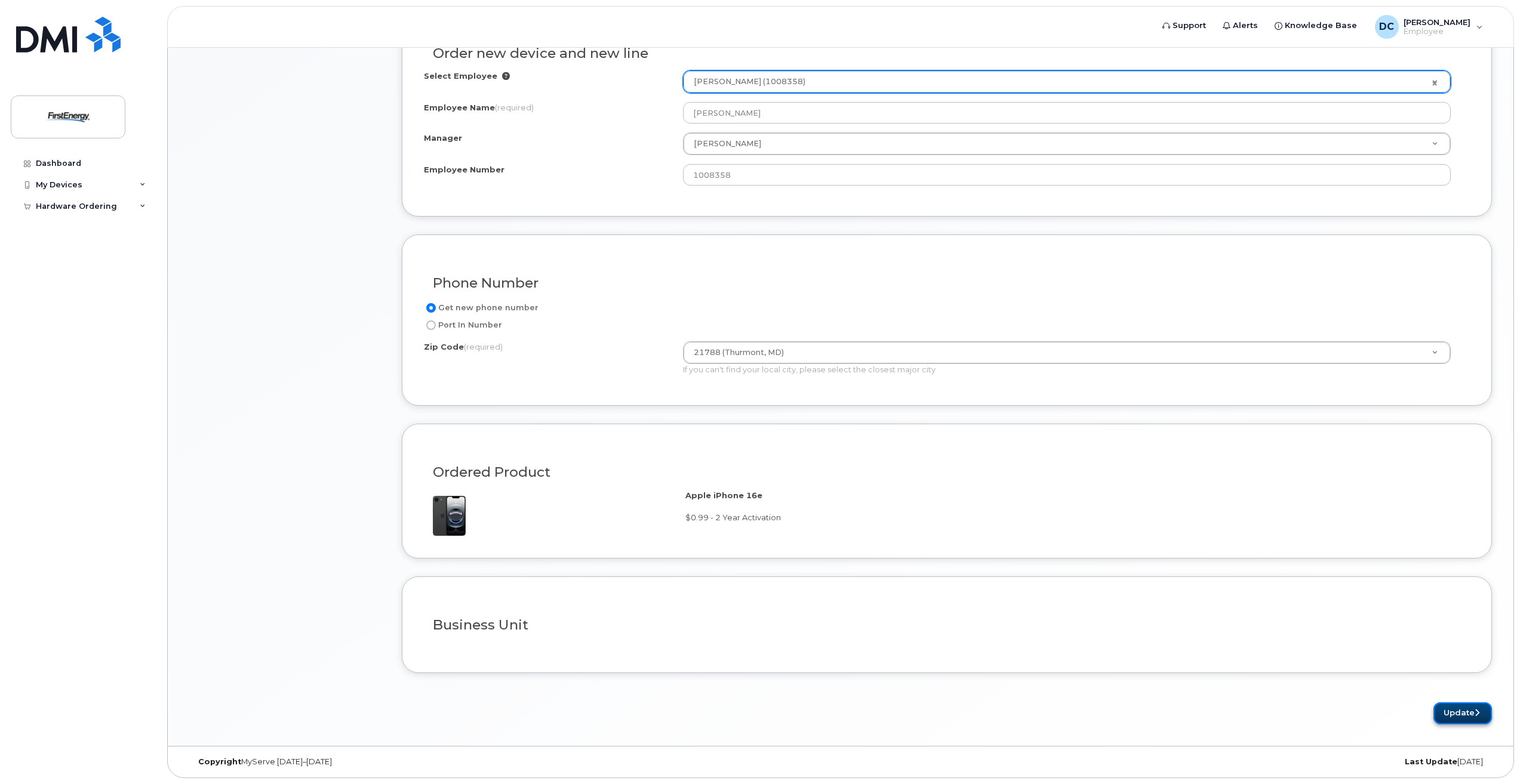
click at [1450, 708] on button "Update" at bounding box center [1463, 714] width 58 height 22
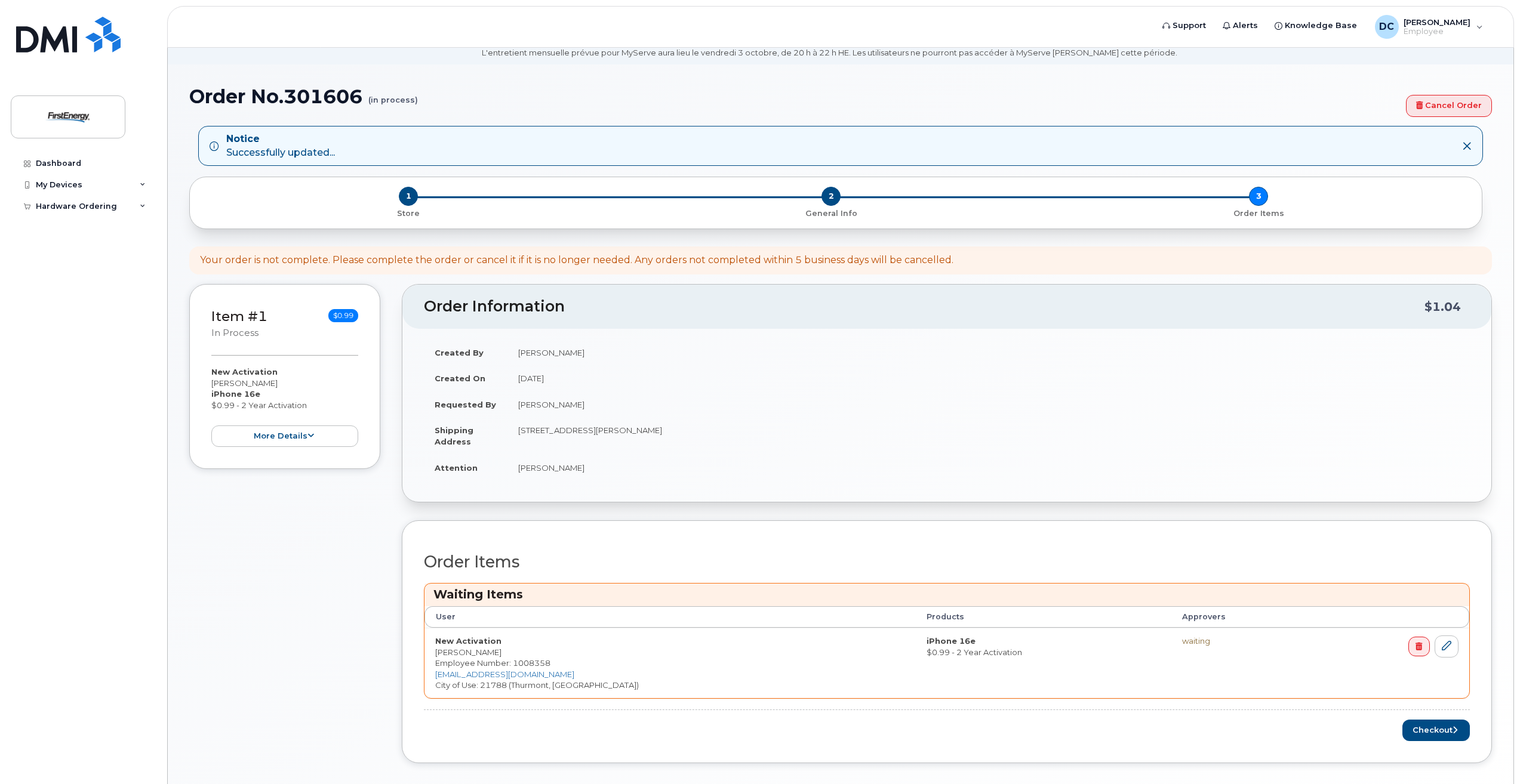
scroll to position [102, 0]
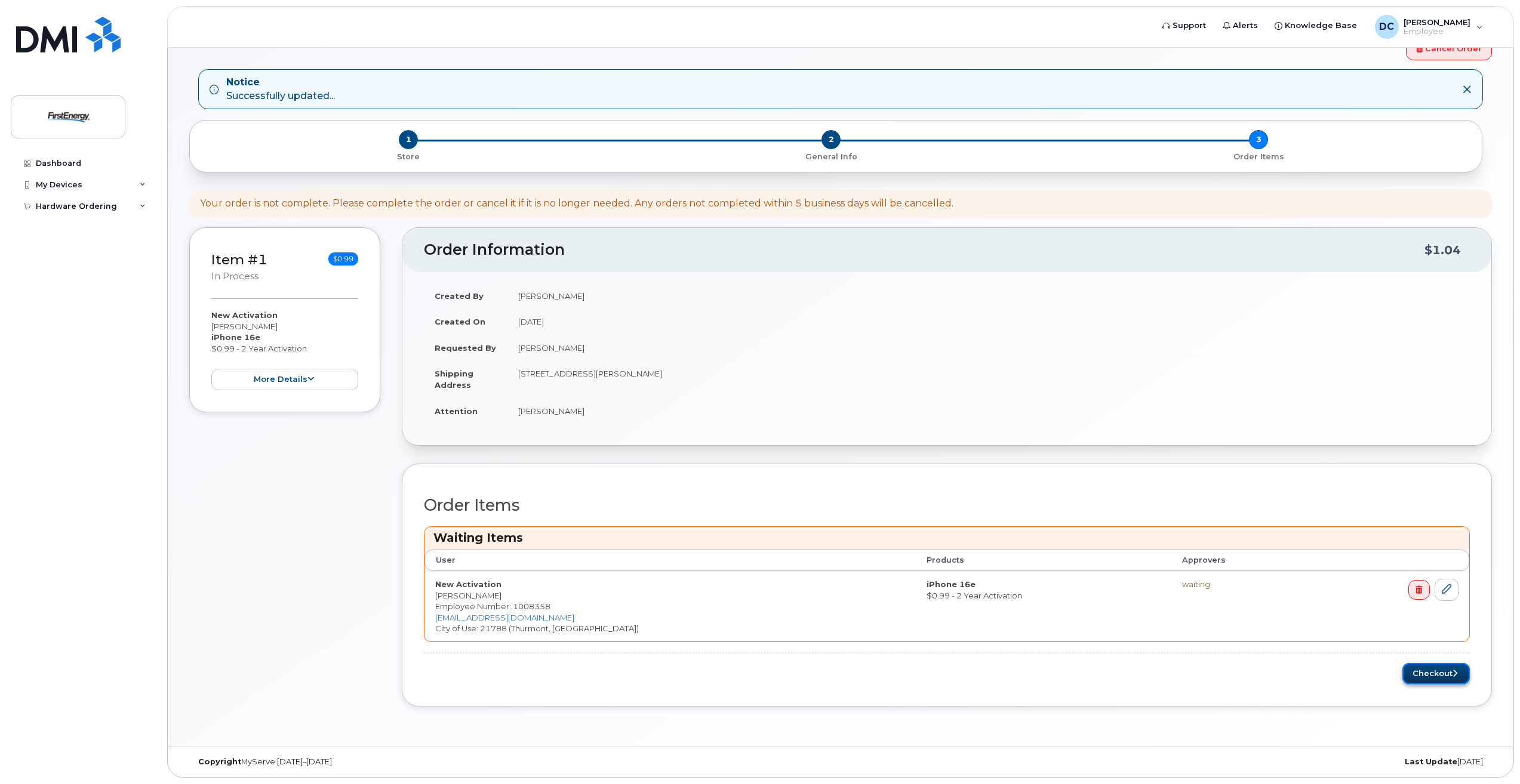
click at [1414, 668] on button "Checkout" at bounding box center [1436, 674] width 67 height 22
